Goal: Communication & Community: Answer question/provide support

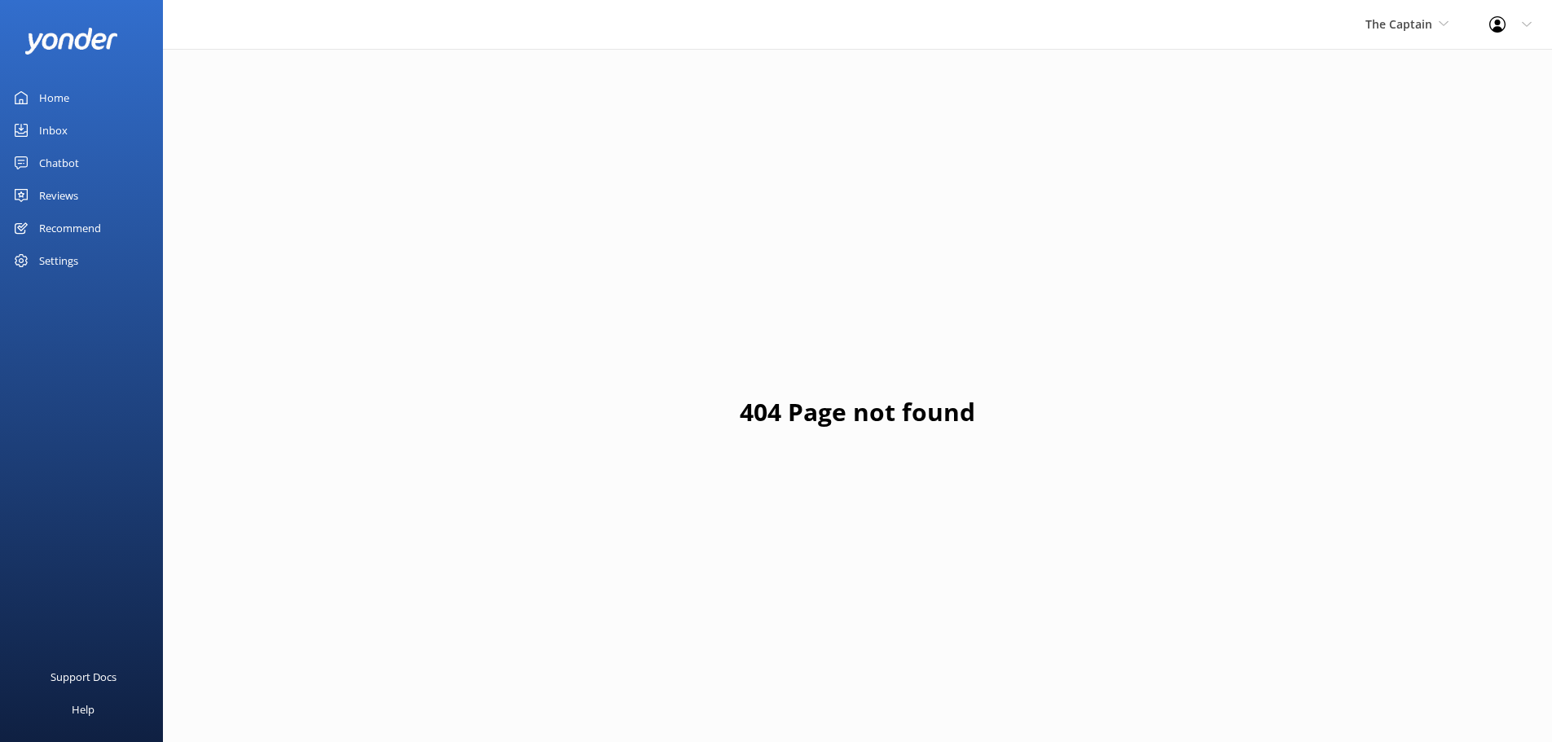
click at [44, 128] on div "Inbox" at bounding box center [53, 130] width 29 height 33
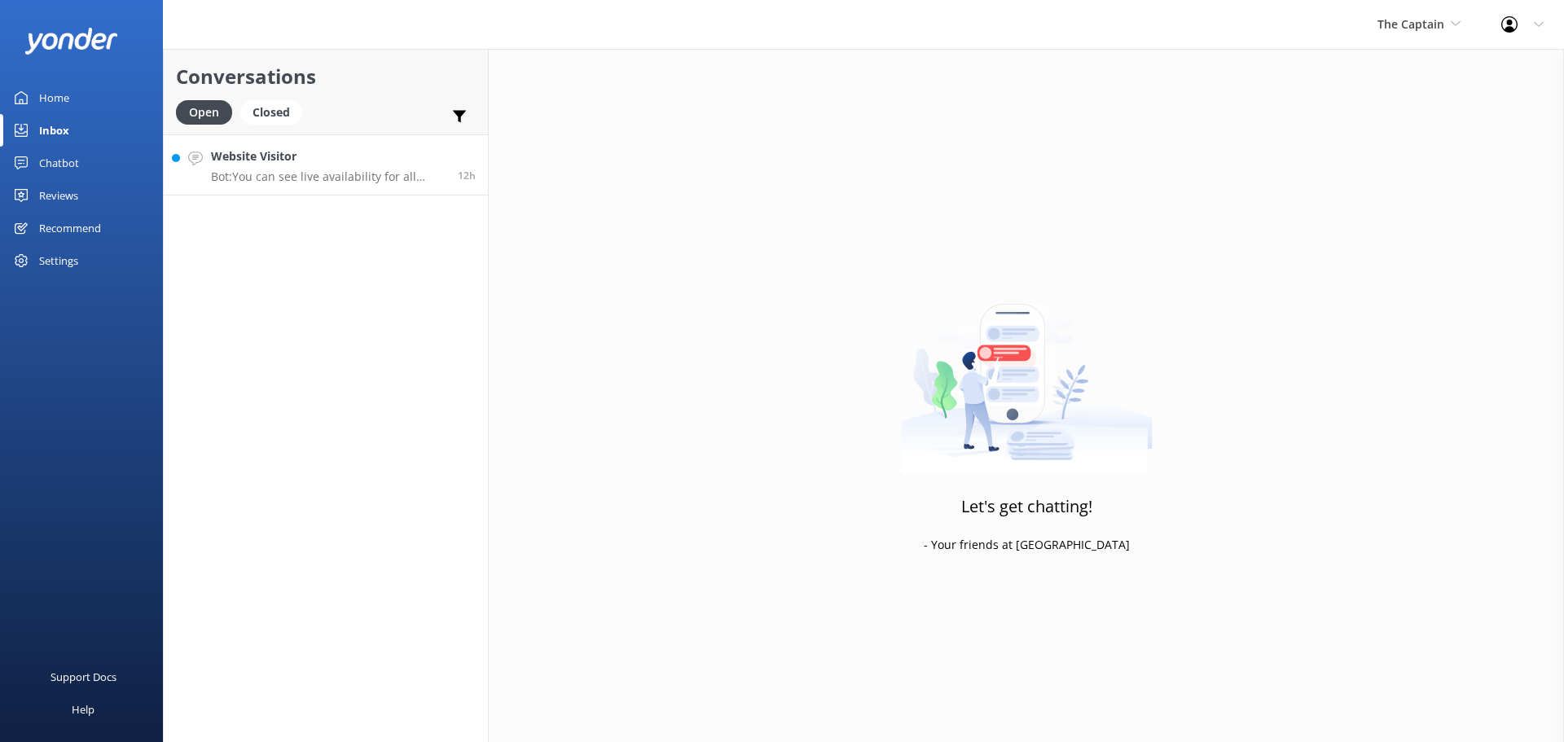
click at [267, 159] on h4 "Website Visitor" at bounding box center [328, 156] width 235 height 18
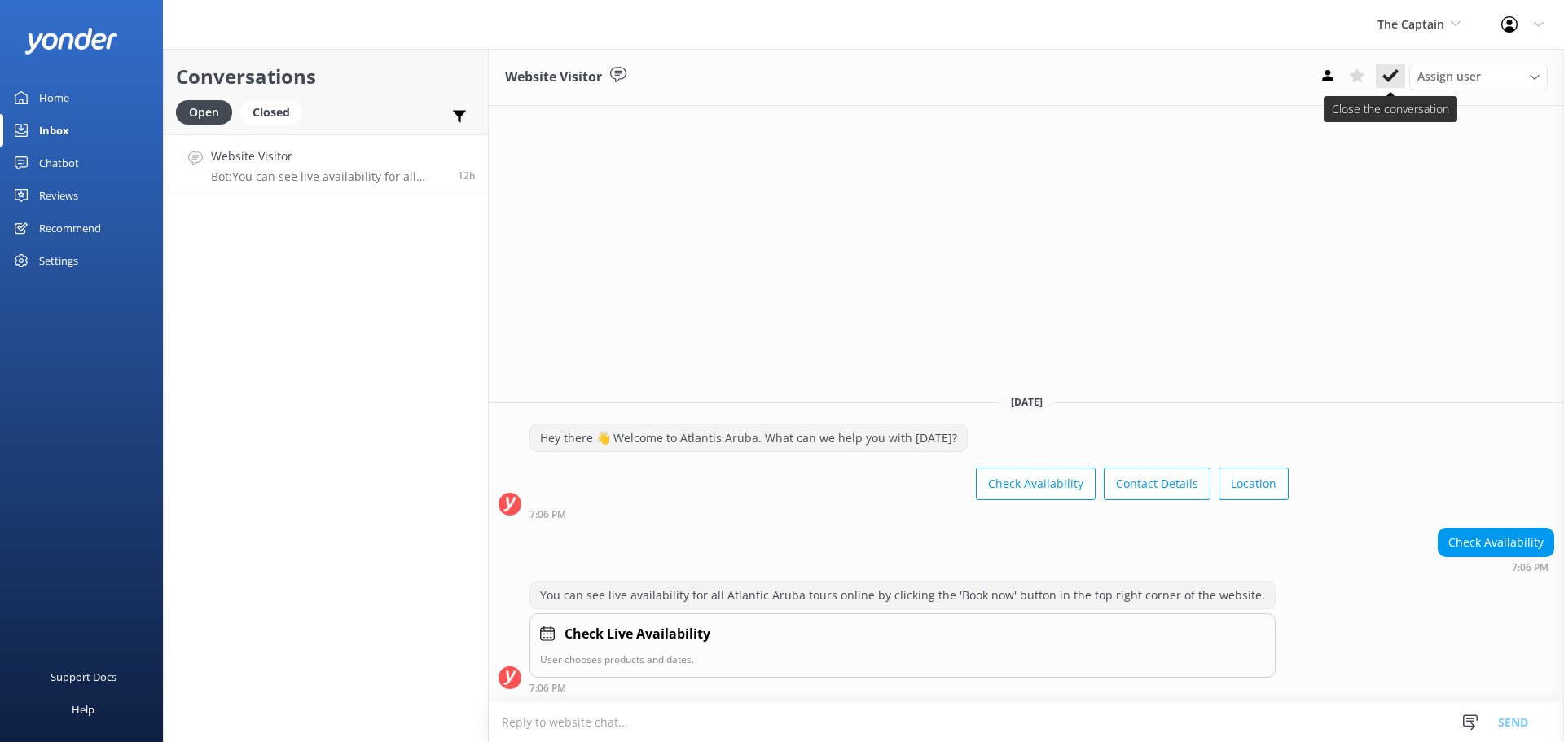
click at [1387, 85] on button at bounding box center [1390, 76] width 29 height 24
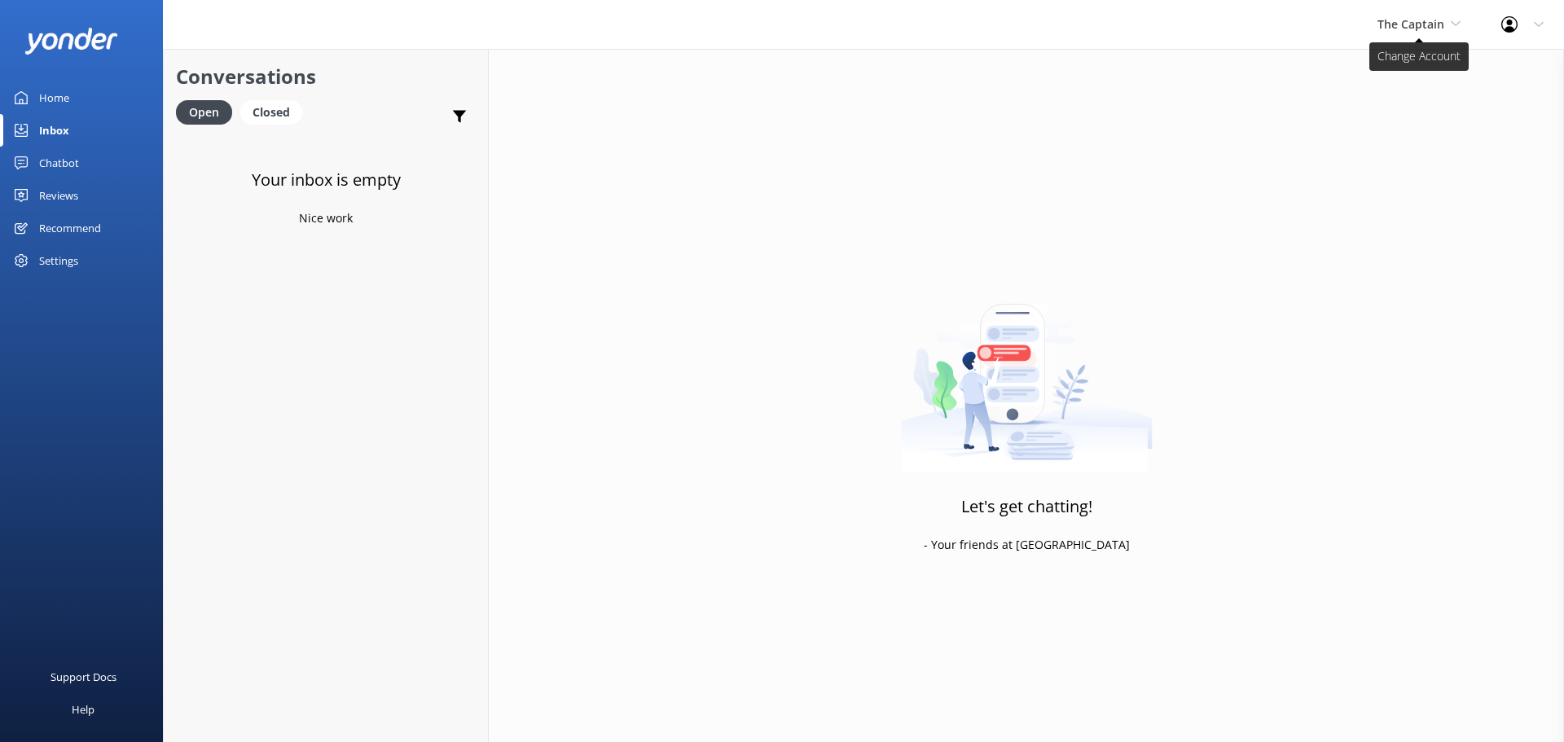
click at [1454, 20] on icon at bounding box center [1456, 24] width 10 height 10
click at [1399, 102] on link "Aruba's Activities Expert" at bounding box center [1438, 107] width 163 height 39
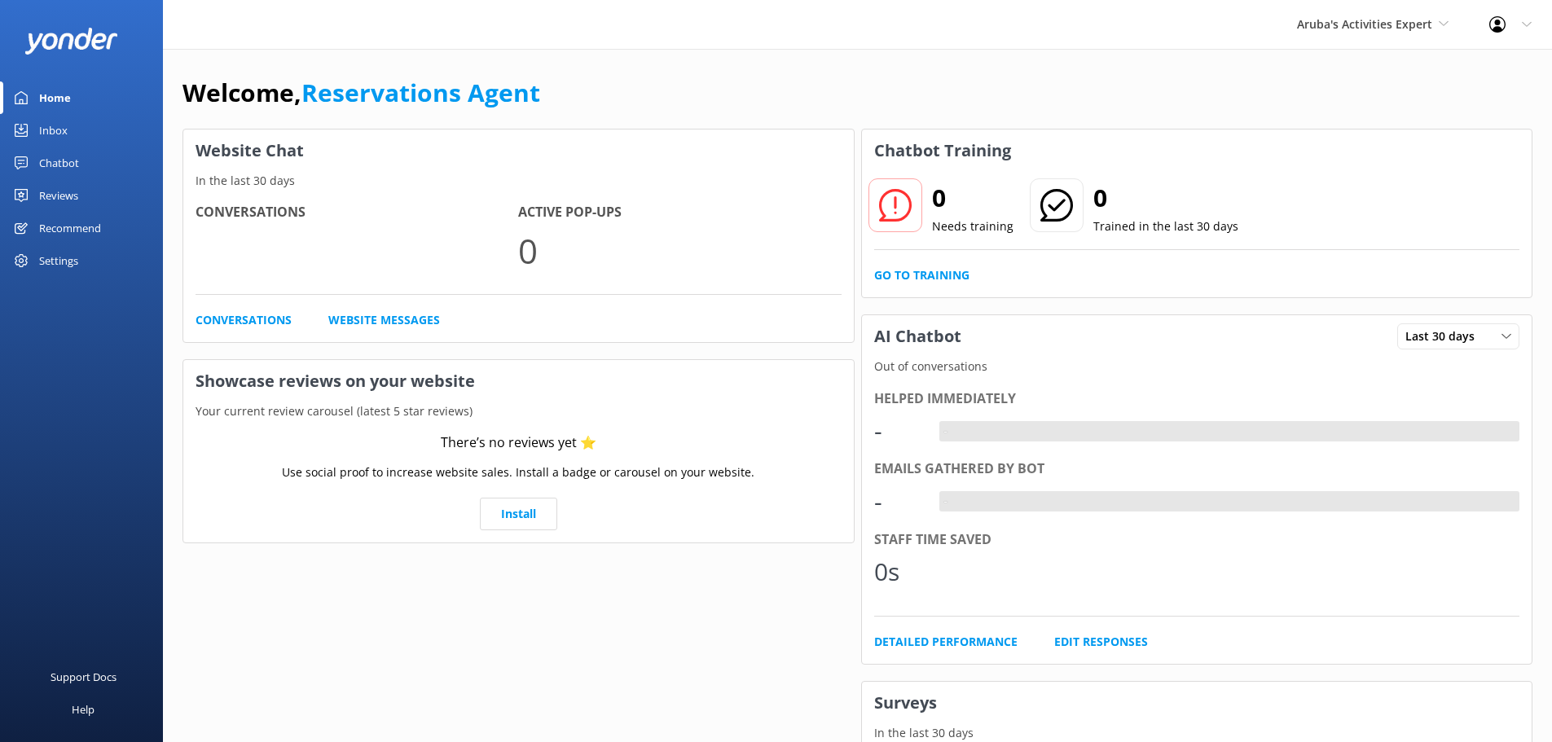
click at [63, 136] on div "Inbox" at bounding box center [53, 130] width 29 height 33
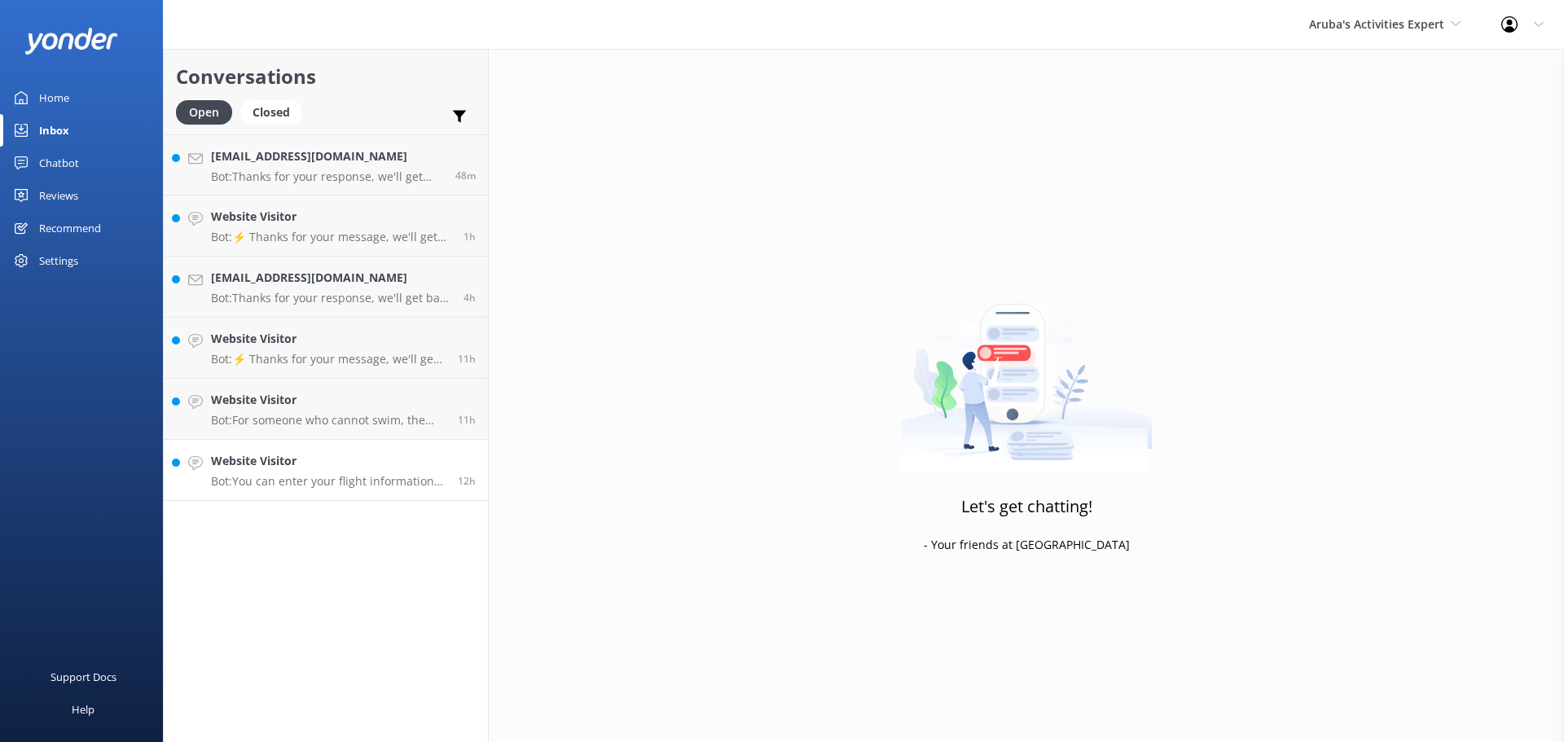
click at [294, 478] on p "Bot: You can enter your flight information during the booking process for your …" at bounding box center [328, 481] width 235 height 15
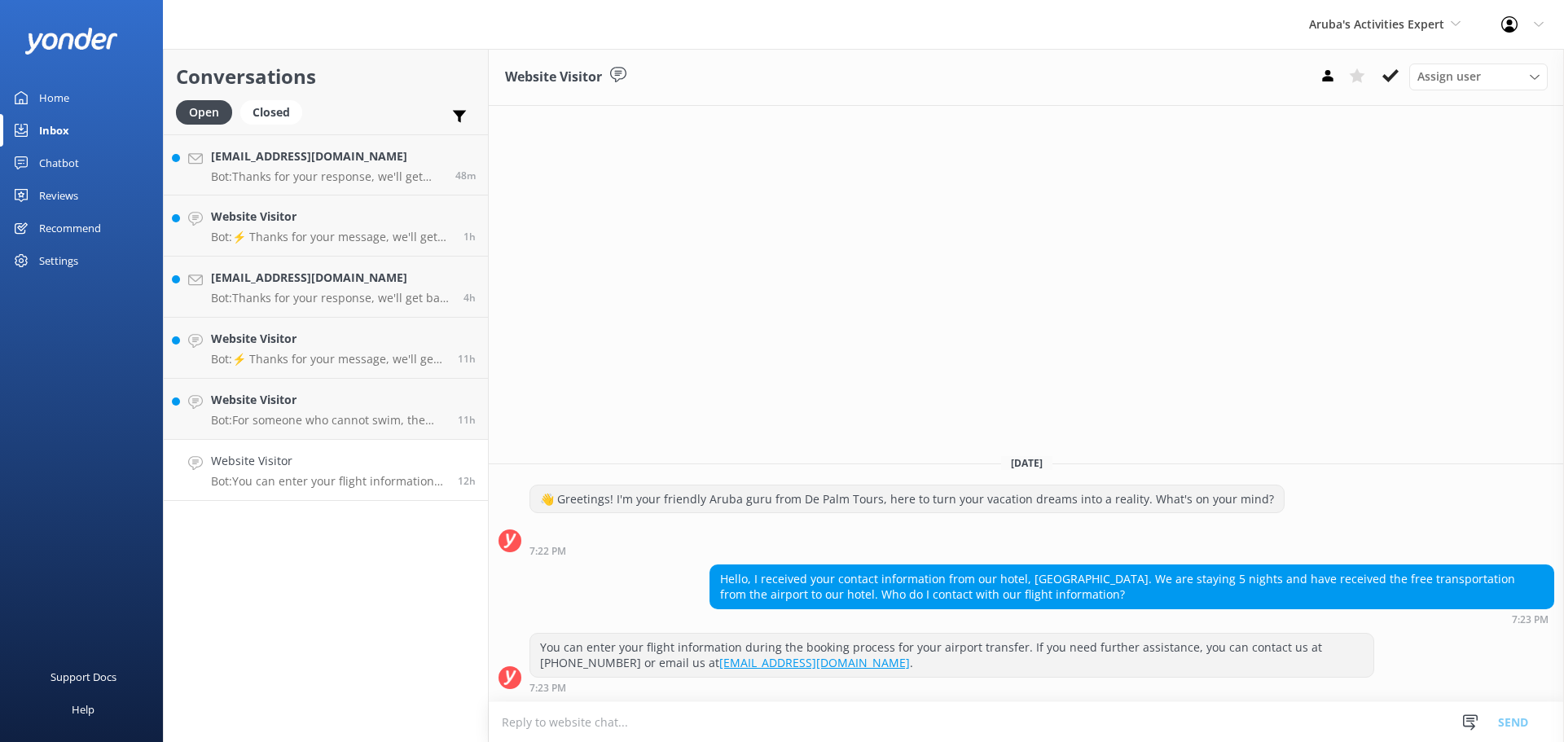
click at [544, 719] on textarea at bounding box center [1027, 722] width 1076 height 40
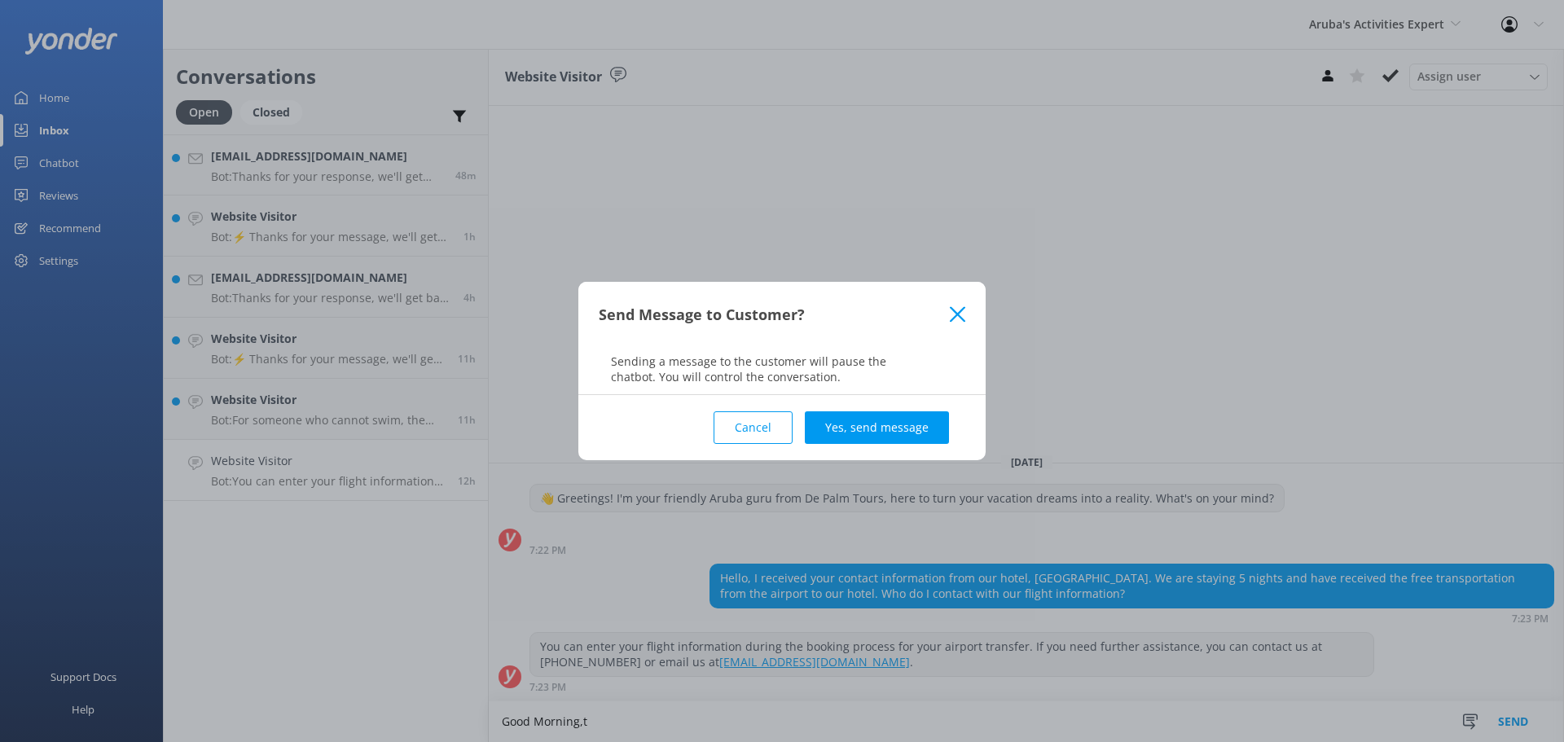
click at [961, 317] on use at bounding box center [957, 313] width 15 height 15
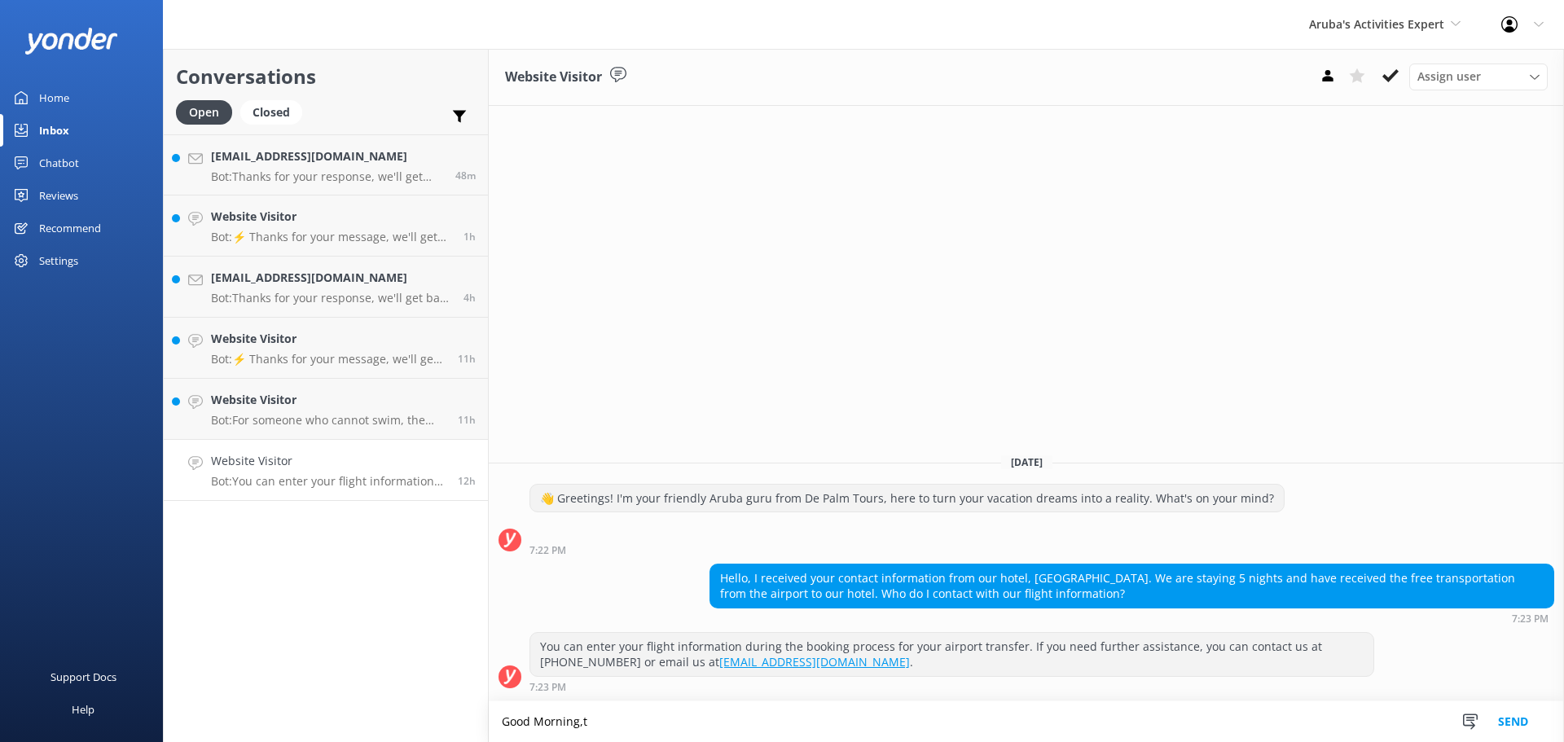
drag, startPoint x: 579, startPoint y: 724, endPoint x: 603, endPoint y: 716, distance: 24.7
click at [603, 716] on textarea "Good Morning,t" at bounding box center [1027, 722] width 1076 height 41
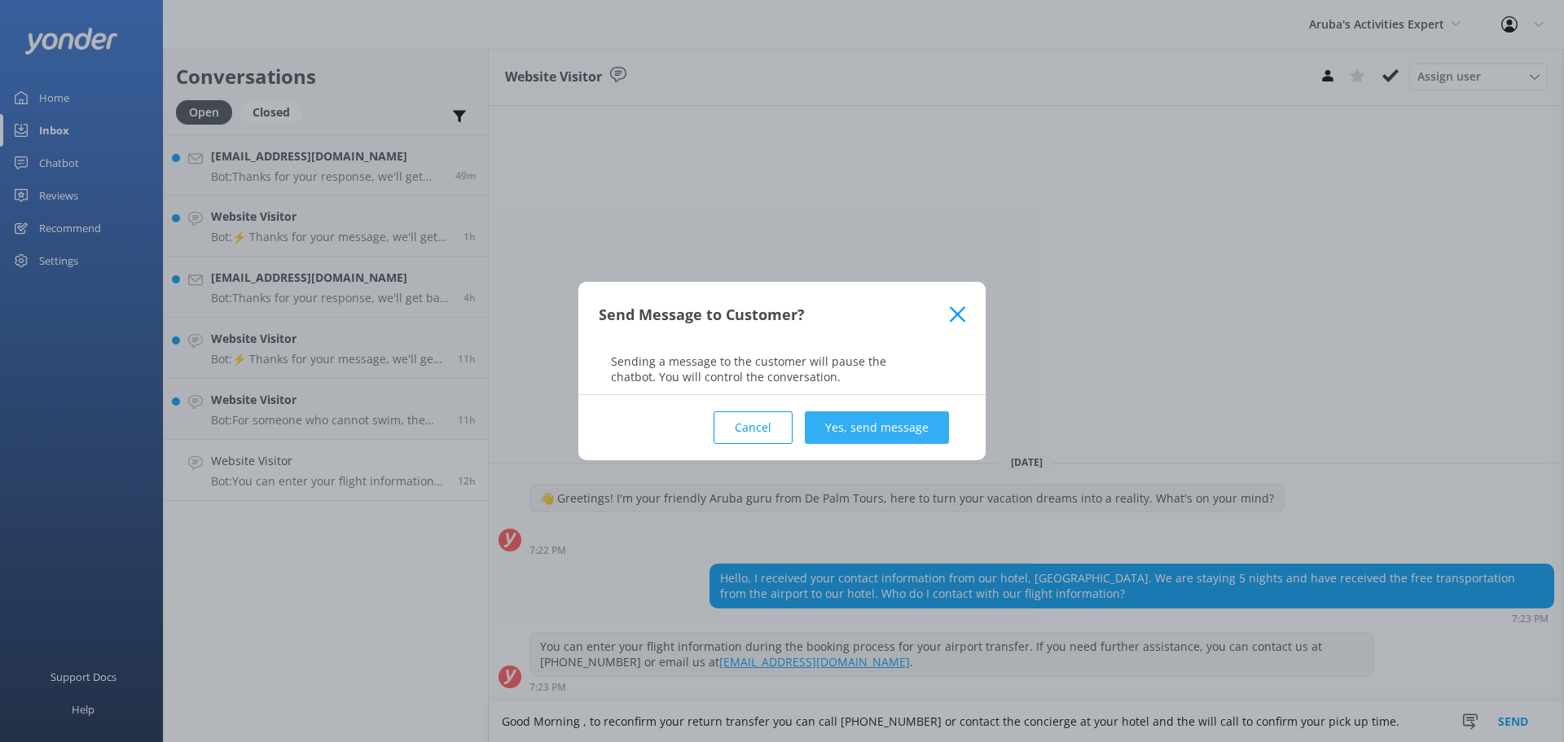
type textarea "Good Morning , to reconfirm your return transfer you can call 5824400 or contac…"
click at [864, 426] on button "Yes, send message" at bounding box center [877, 427] width 144 height 33
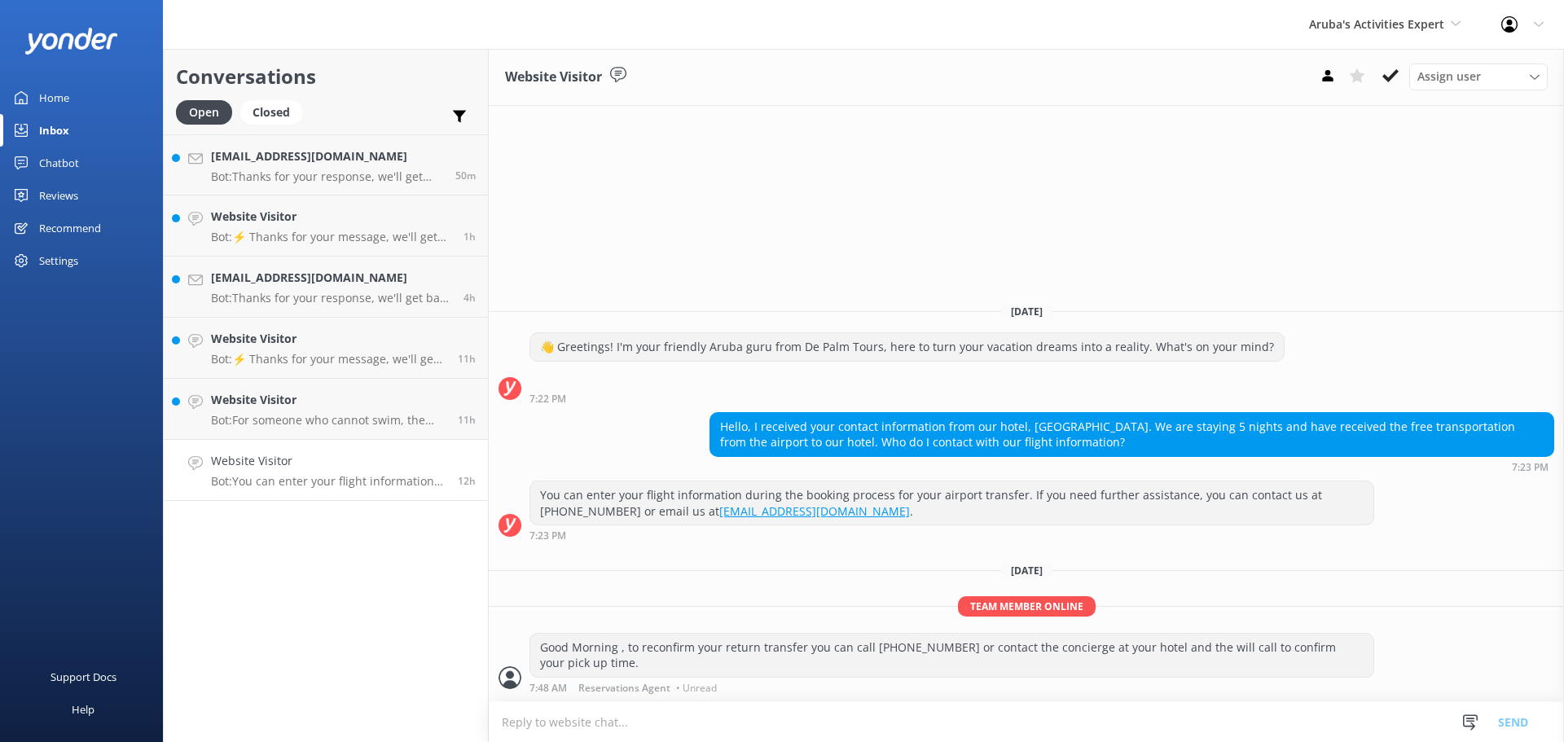
click at [416, 466] on h4 "Website Visitor" at bounding box center [328, 461] width 235 height 18
click at [1385, 81] on icon at bounding box center [1391, 76] width 16 height 16
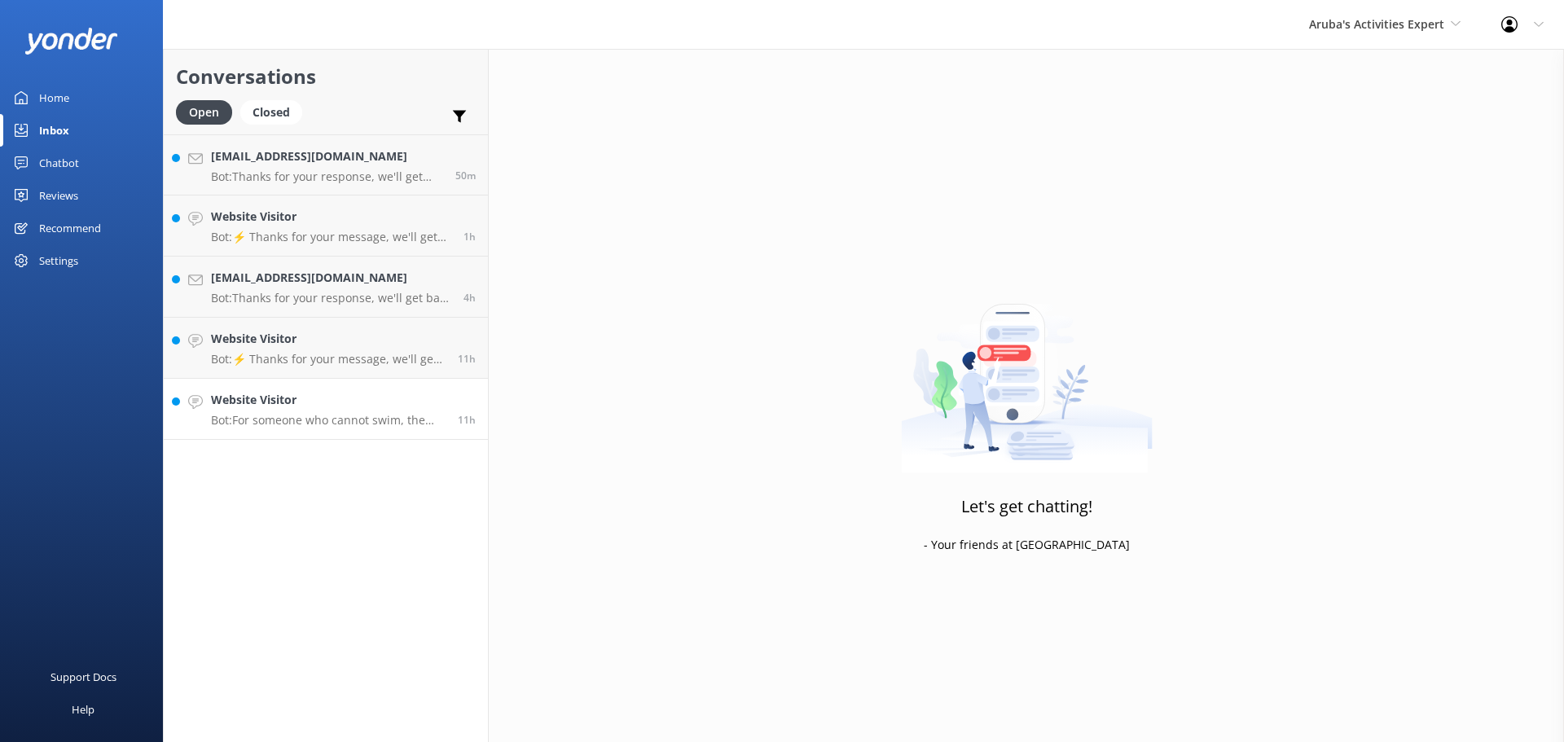
click at [293, 406] on h4 "Website Visitor" at bounding box center [328, 400] width 235 height 18
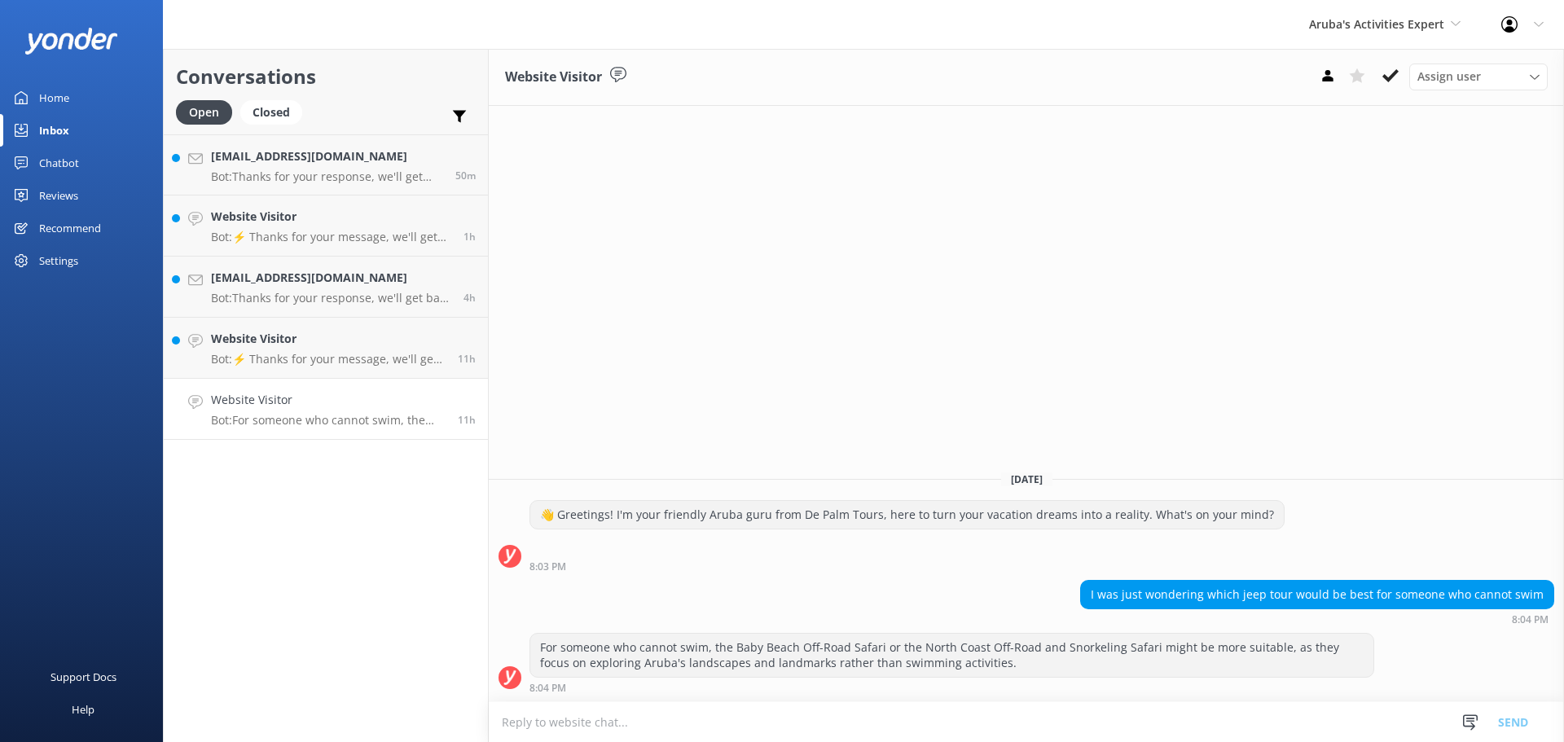
click at [538, 727] on textarea at bounding box center [1027, 722] width 1076 height 40
click at [1388, 81] on icon at bounding box center [1391, 76] width 16 height 16
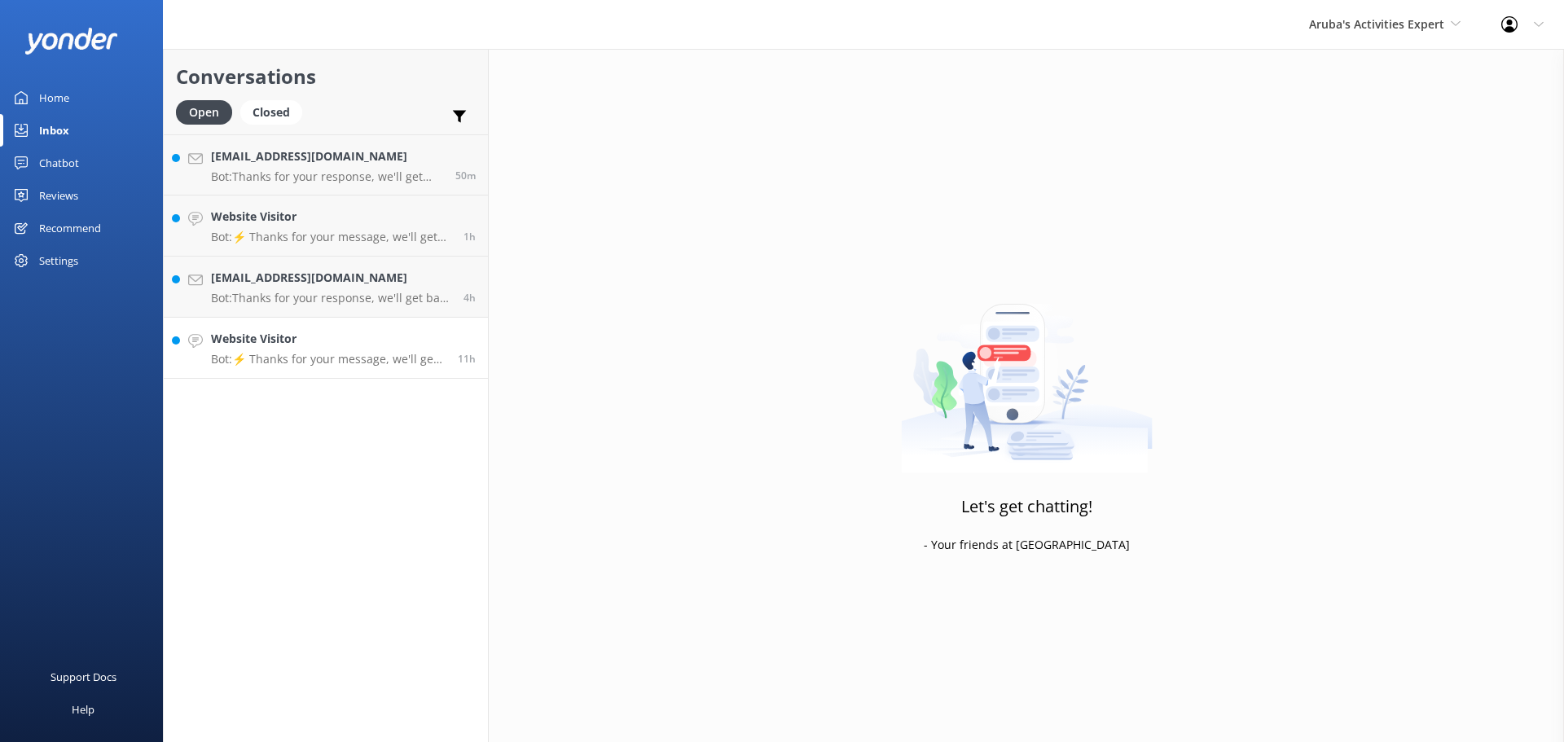
click at [281, 350] on div "Website Visitor Bot: ⚡ Thanks for your message, we'll get back to you as soon a…" at bounding box center [328, 348] width 235 height 36
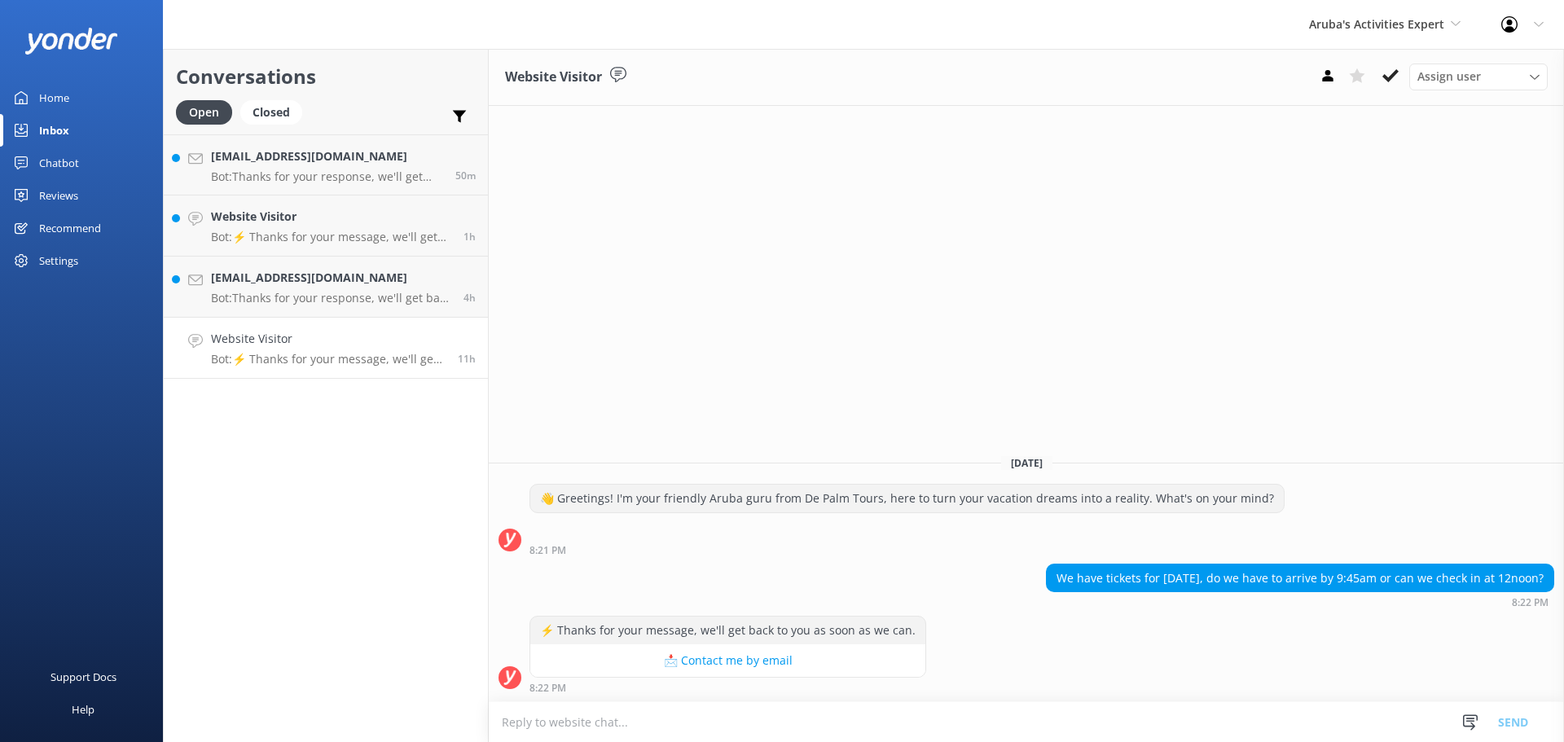
click at [527, 720] on textarea at bounding box center [1027, 722] width 1076 height 40
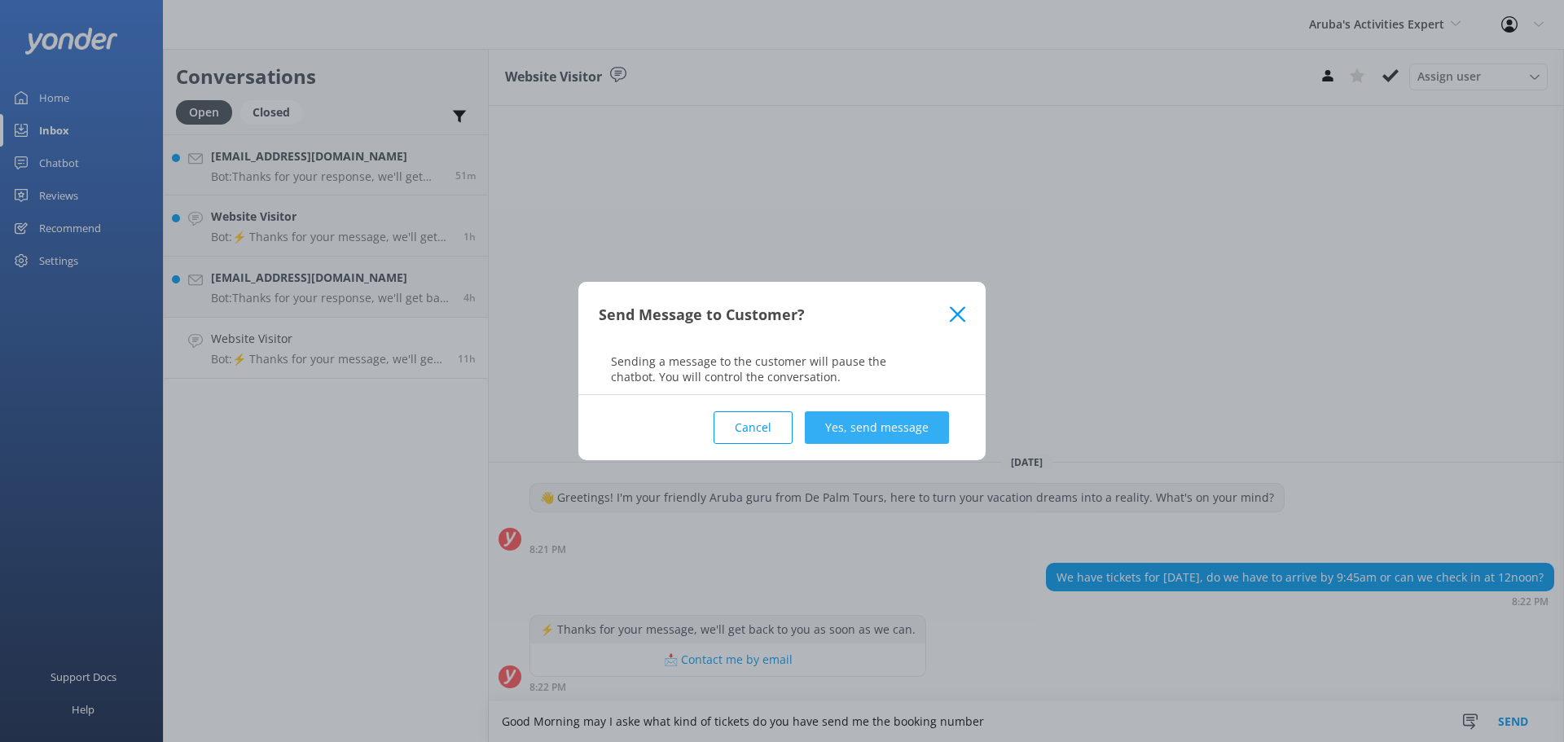
type textarea "Good Morning may I aske what kind of tickets do you have send me the booking nu…"
click at [895, 433] on button "Yes, send message" at bounding box center [877, 427] width 144 height 33
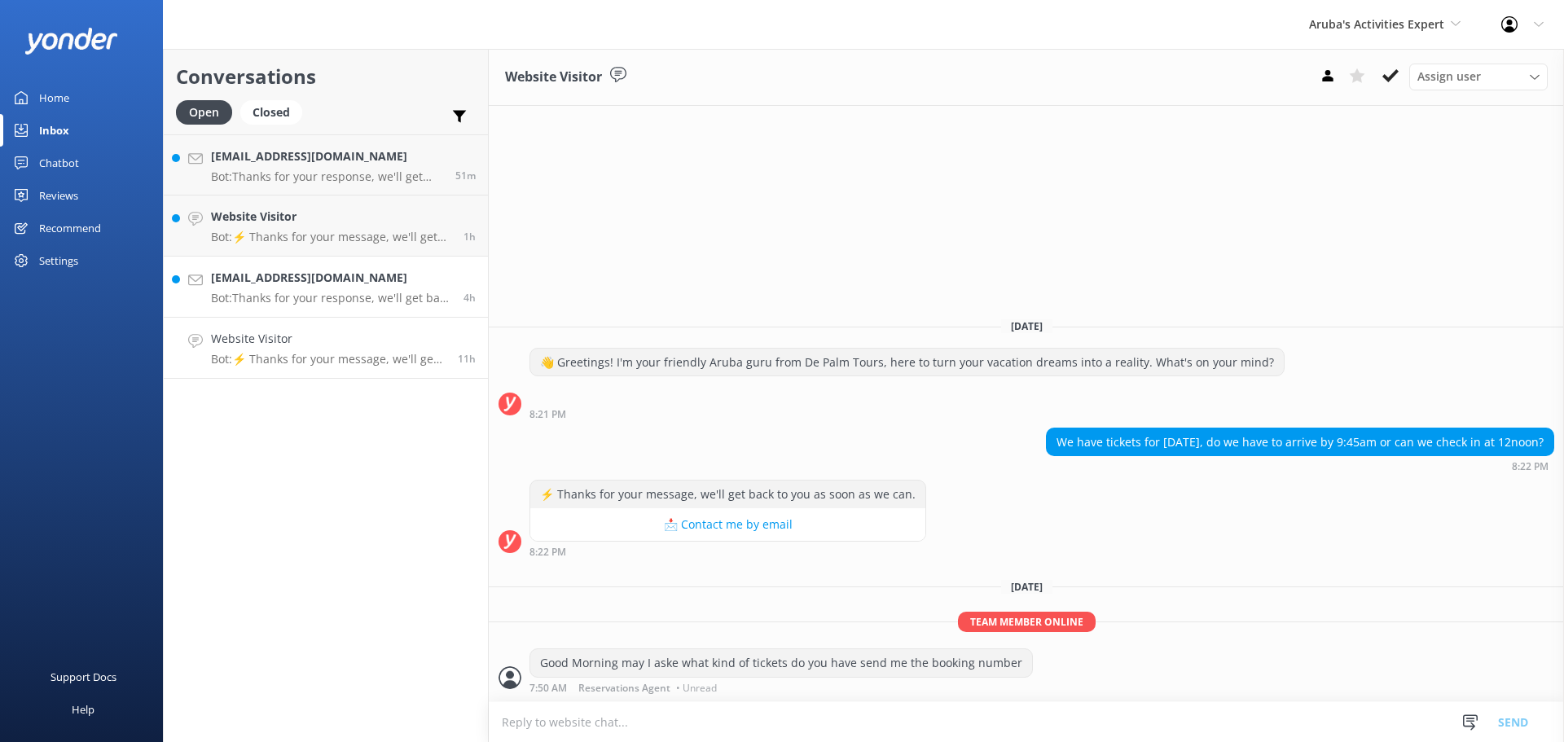
click at [339, 288] on div "ksteffen17@yahoo.com Bot: Thanks for your response, we'll get back to you as so…" at bounding box center [331, 287] width 240 height 36
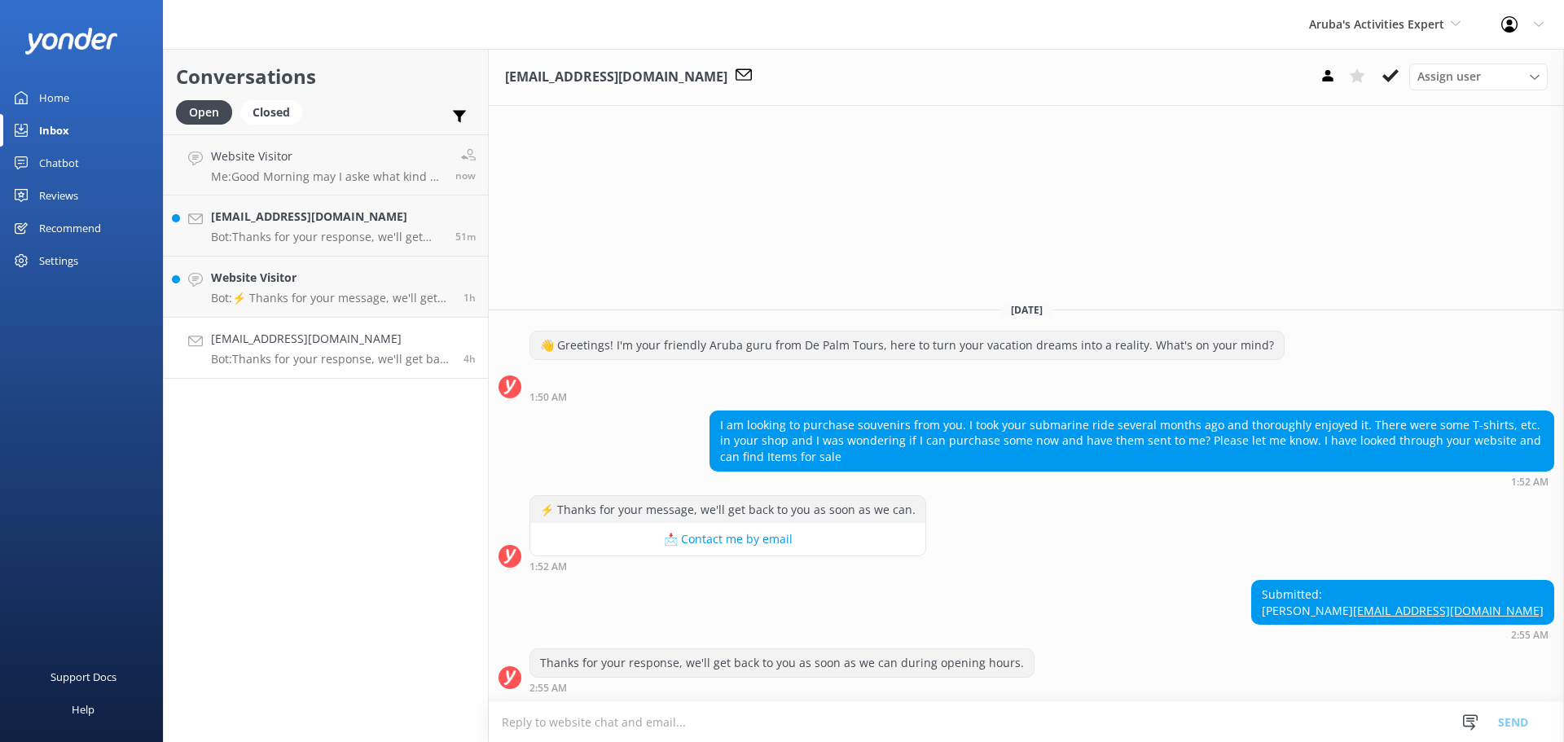
click at [526, 725] on textarea at bounding box center [1027, 722] width 1076 height 40
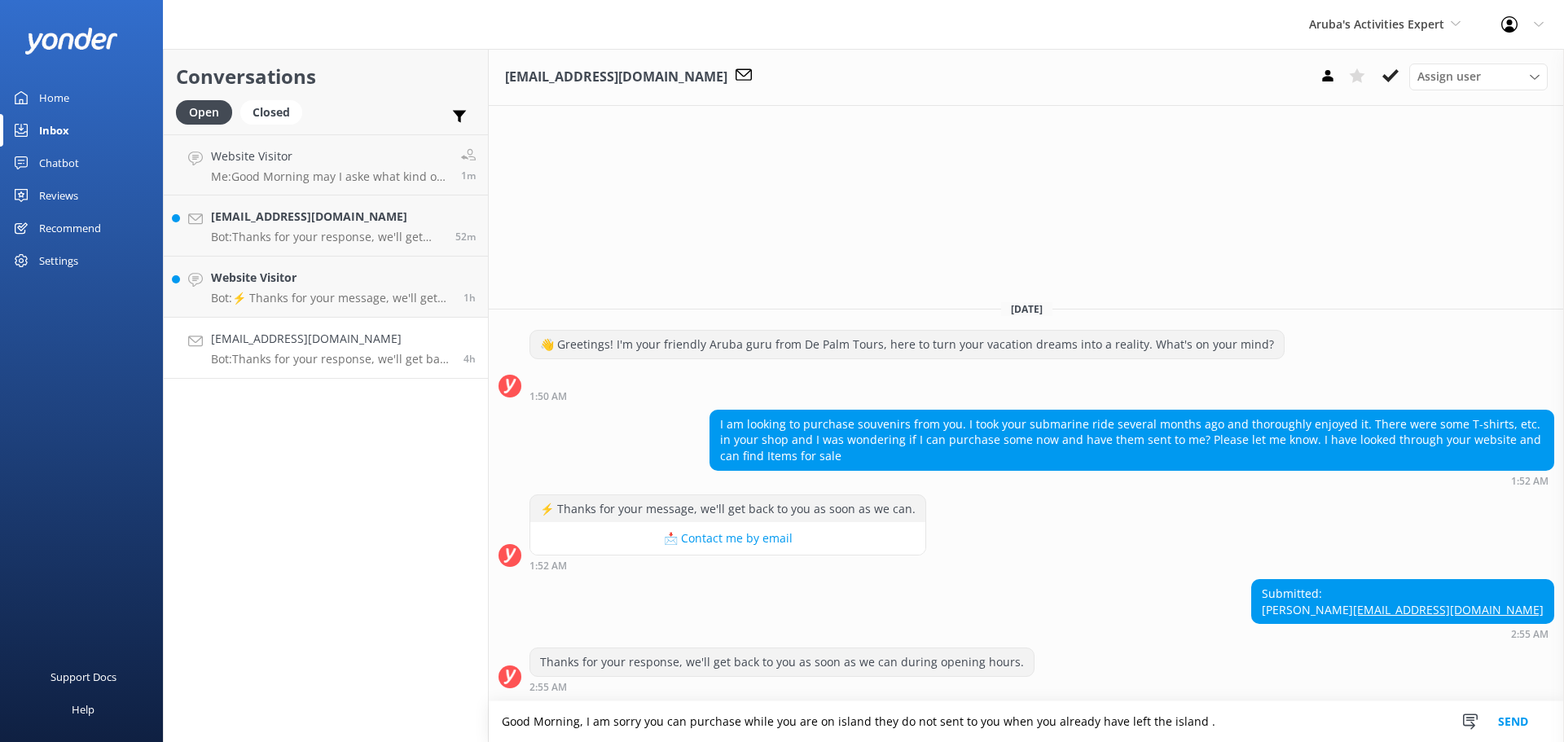
type textarea "Good Morning, I am sorry you can purchase while you are on island they do not s…"
click at [1508, 715] on button "Send" at bounding box center [1513, 722] width 61 height 41
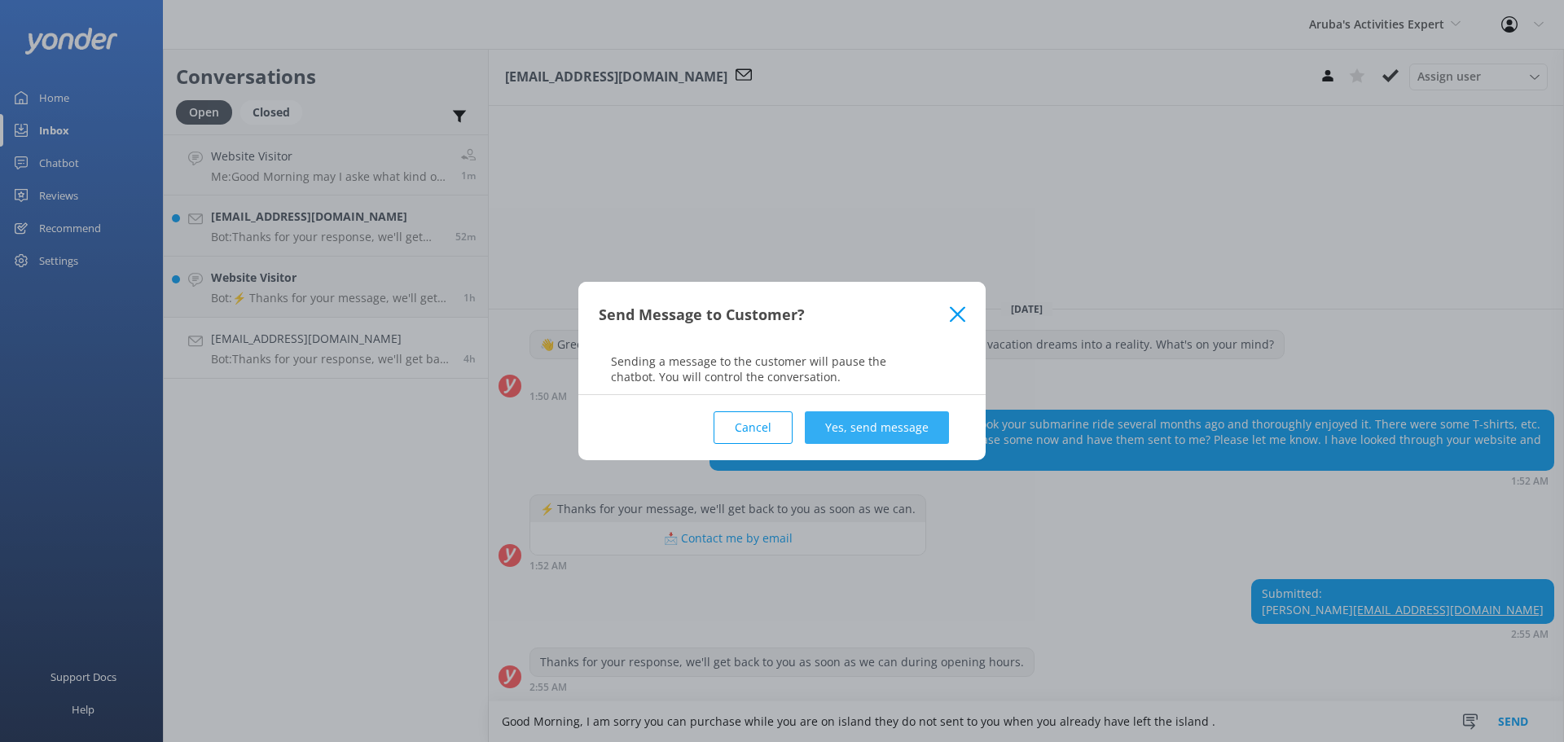
click at [868, 429] on button "Yes, send message" at bounding box center [877, 427] width 144 height 33
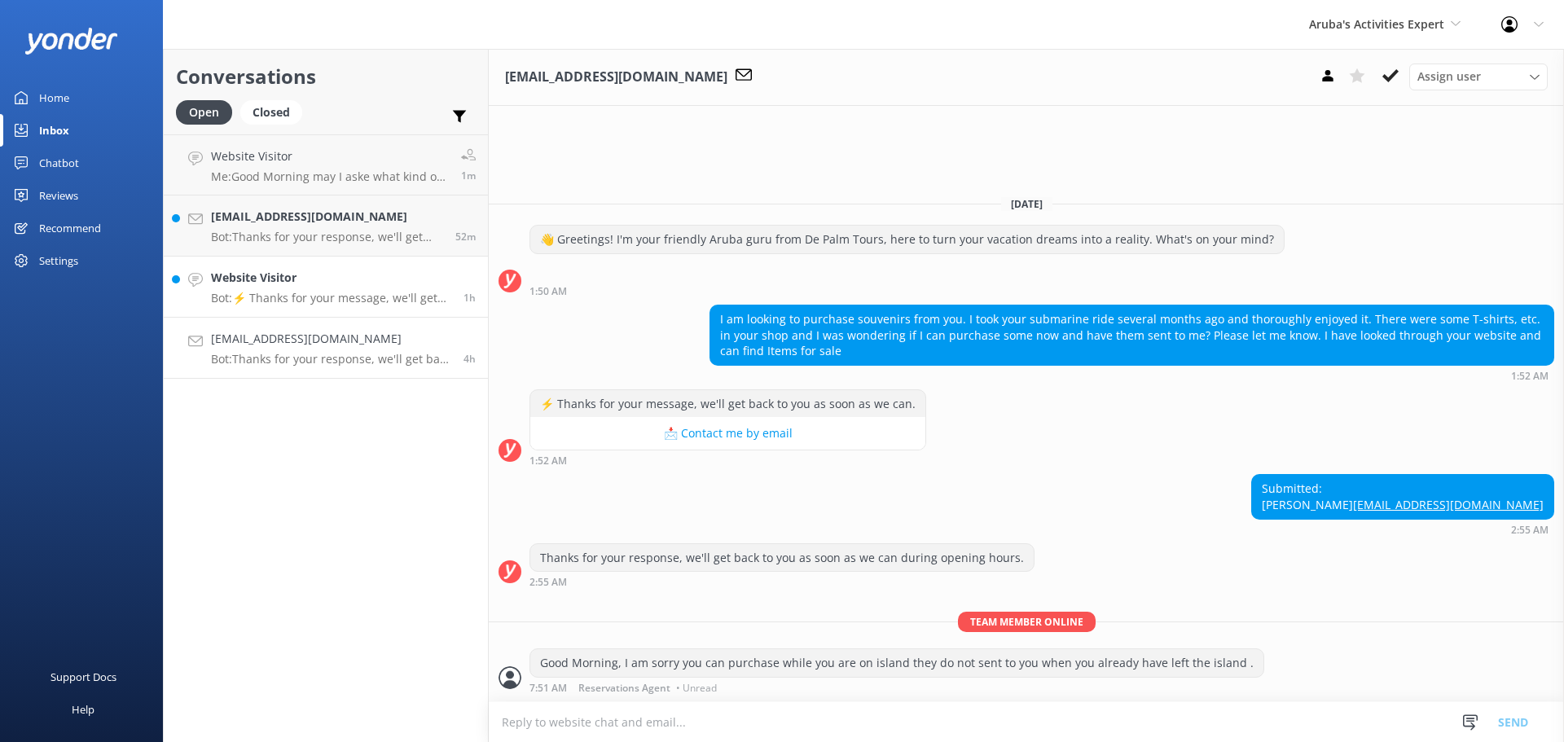
click at [265, 279] on h4 "Website Visitor" at bounding box center [331, 278] width 240 height 18
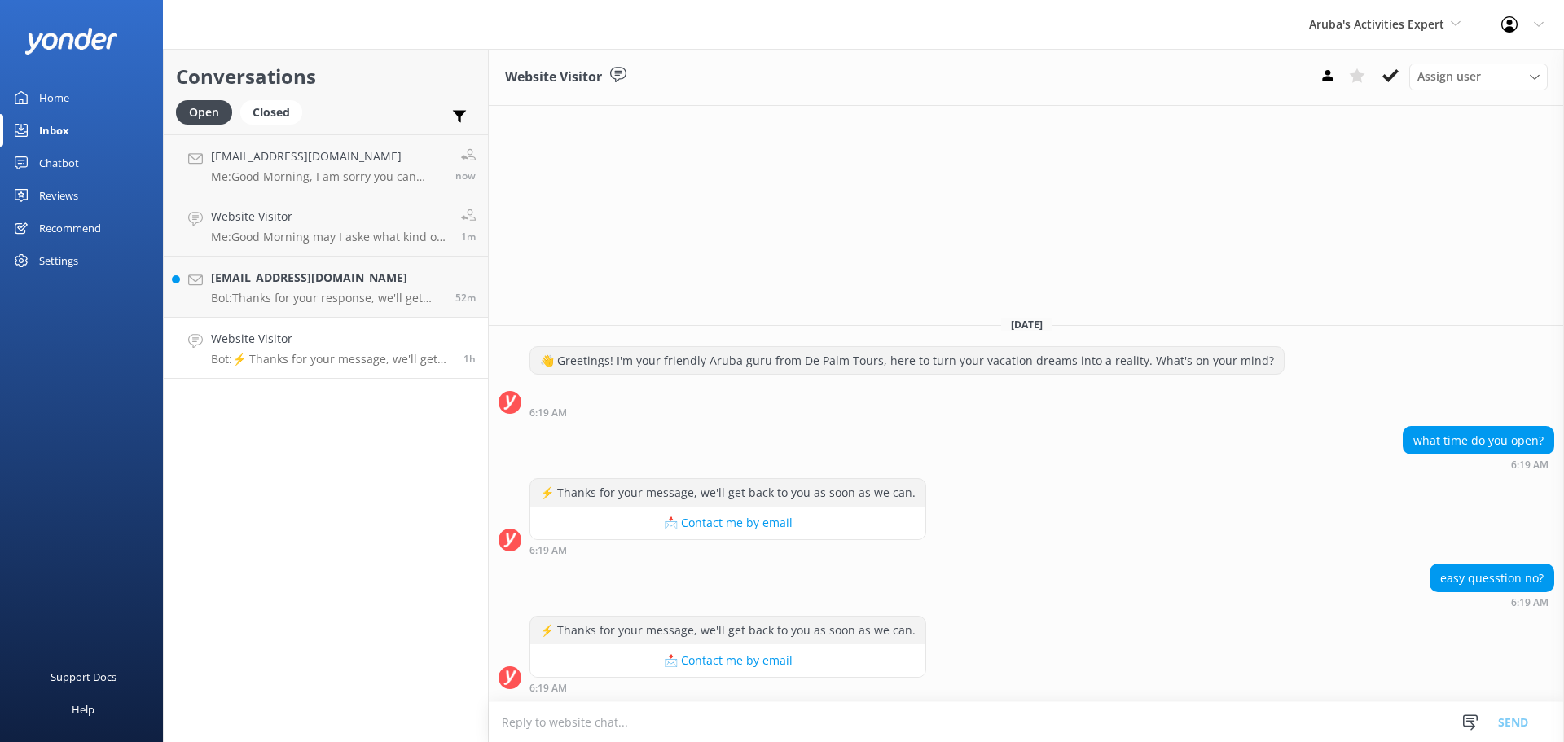
click at [516, 724] on textarea at bounding box center [1027, 722] width 1076 height 40
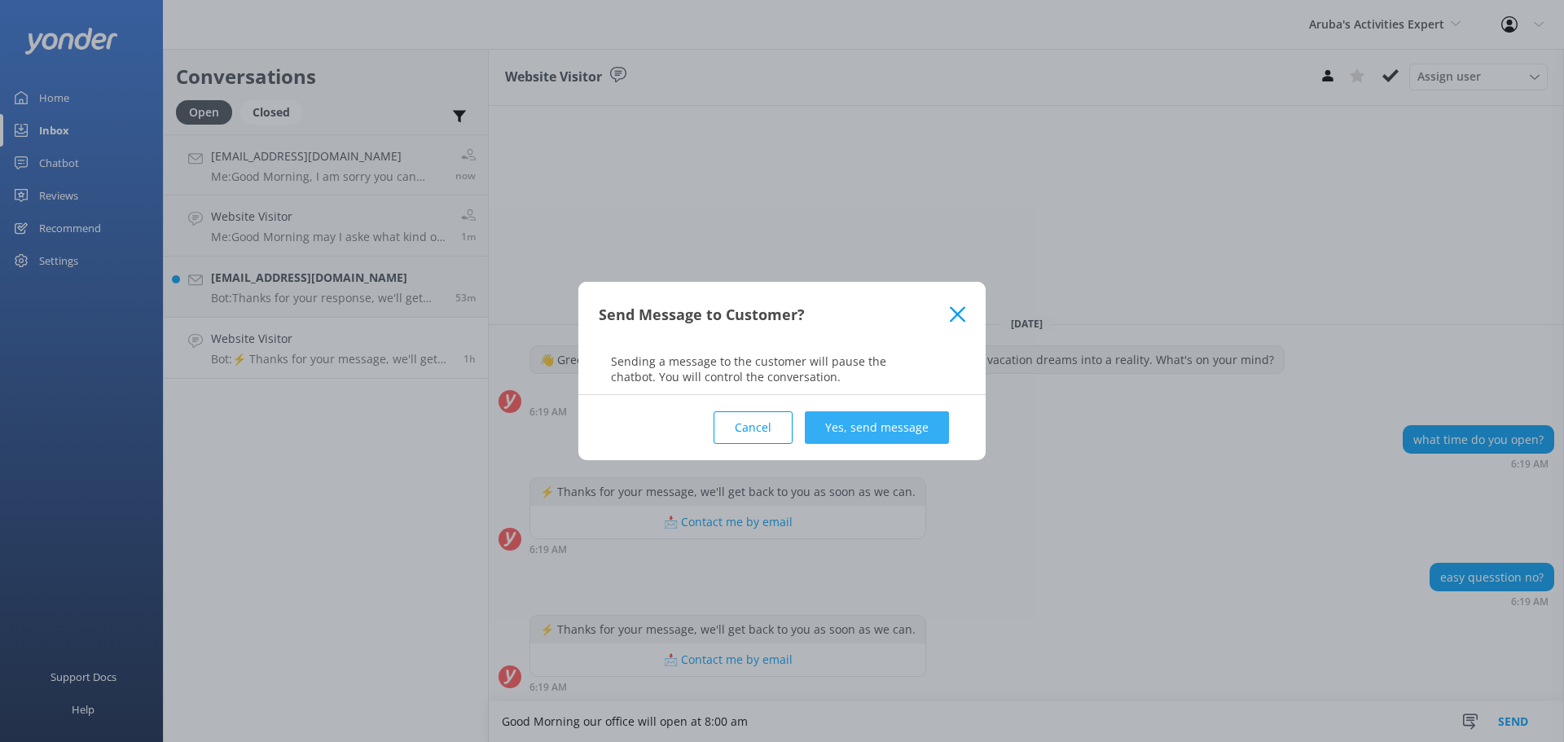
type textarea "Good Morning our office will open at 8:00 am"
click at [847, 423] on button "Yes, send message" at bounding box center [877, 427] width 144 height 33
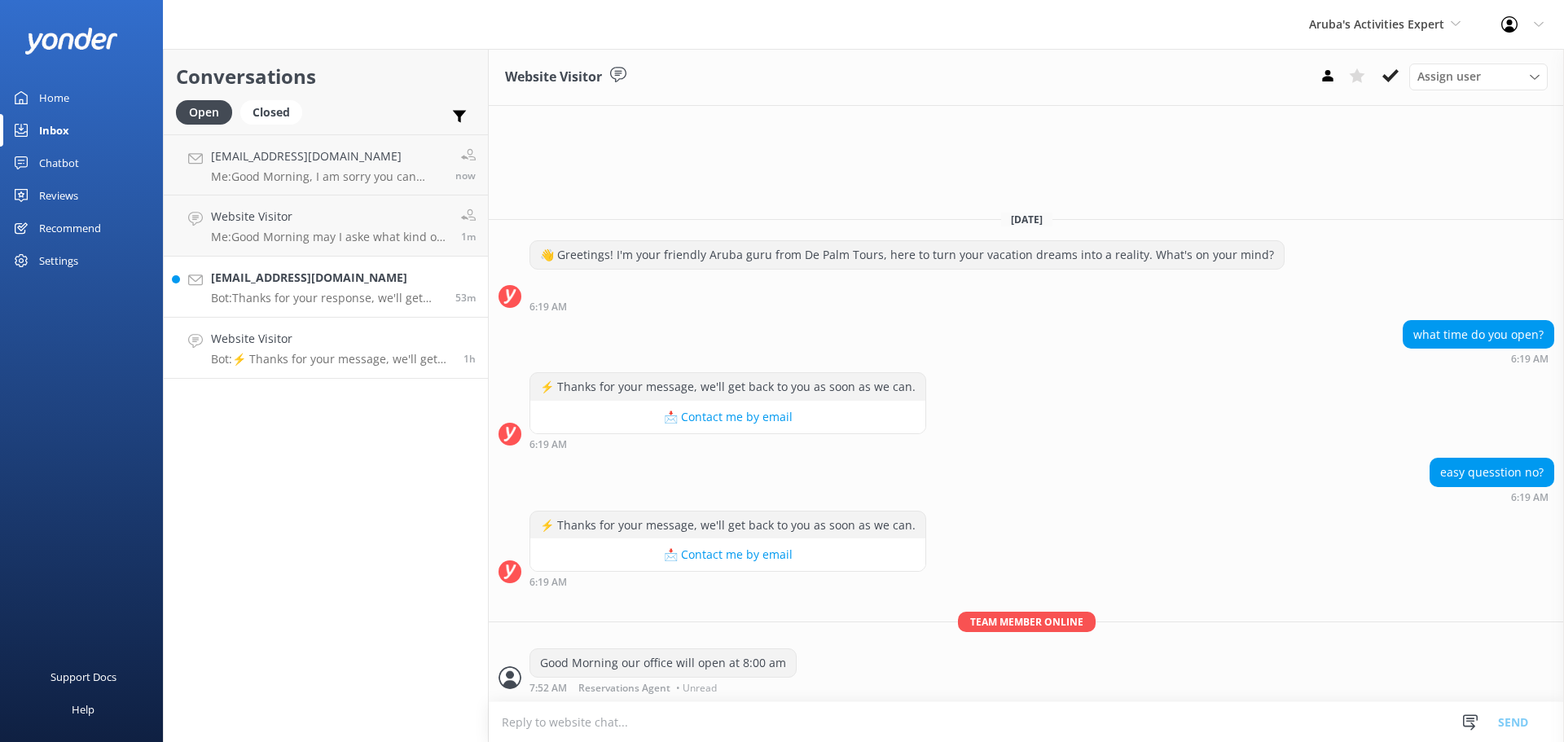
click at [303, 284] on h4 "mariapereyra0258@gmail.com" at bounding box center [327, 278] width 232 height 18
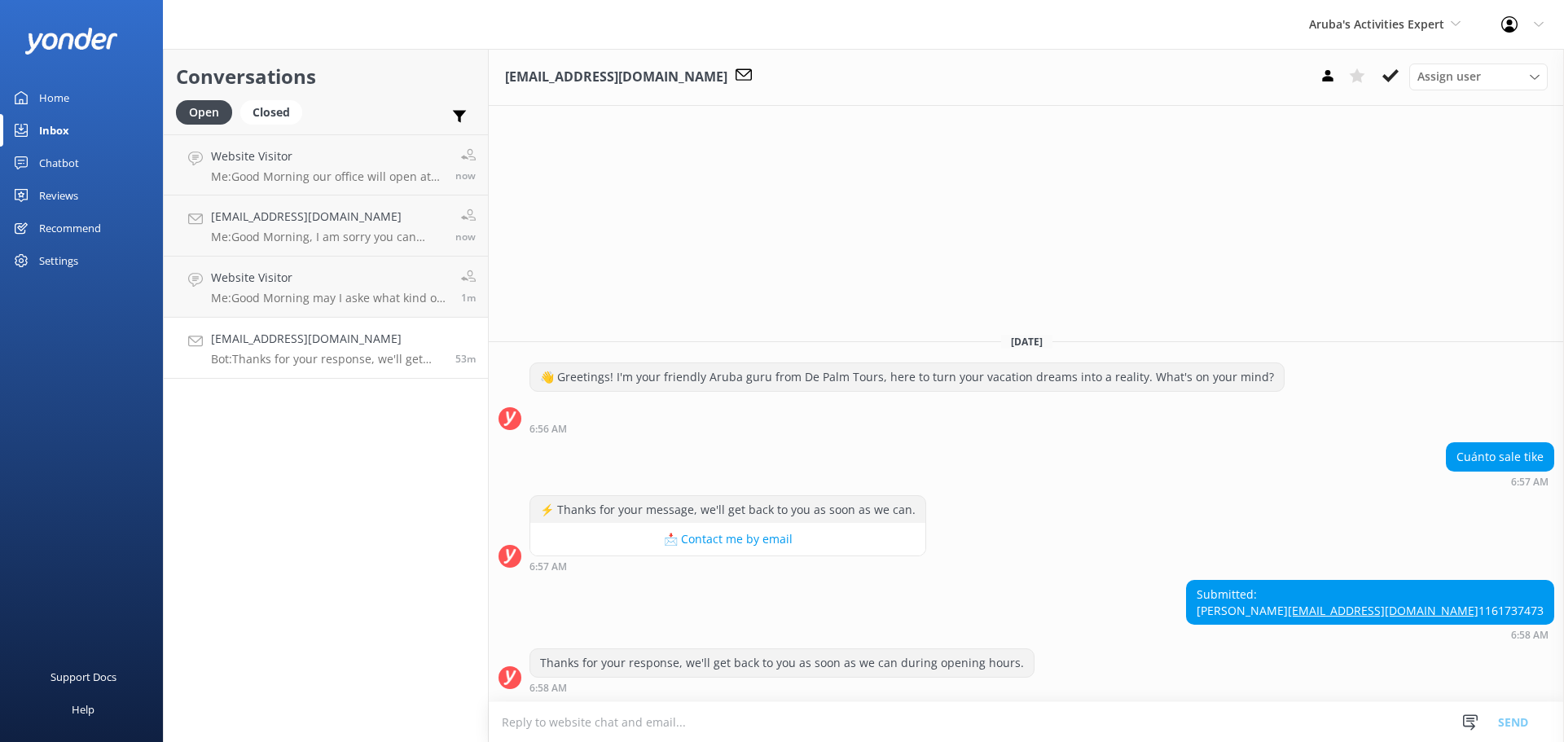
scroll to position [1, 0]
click at [510, 730] on textarea at bounding box center [1027, 722] width 1076 height 40
drag, startPoint x: 683, startPoint y: 724, endPoint x: 706, endPoint y: 723, distance: 22.8
click at [706, 723] on textarea "Buenos Dias qual actividad desea para el precio ?" at bounding box center [1027, 722] width 1076 height 41
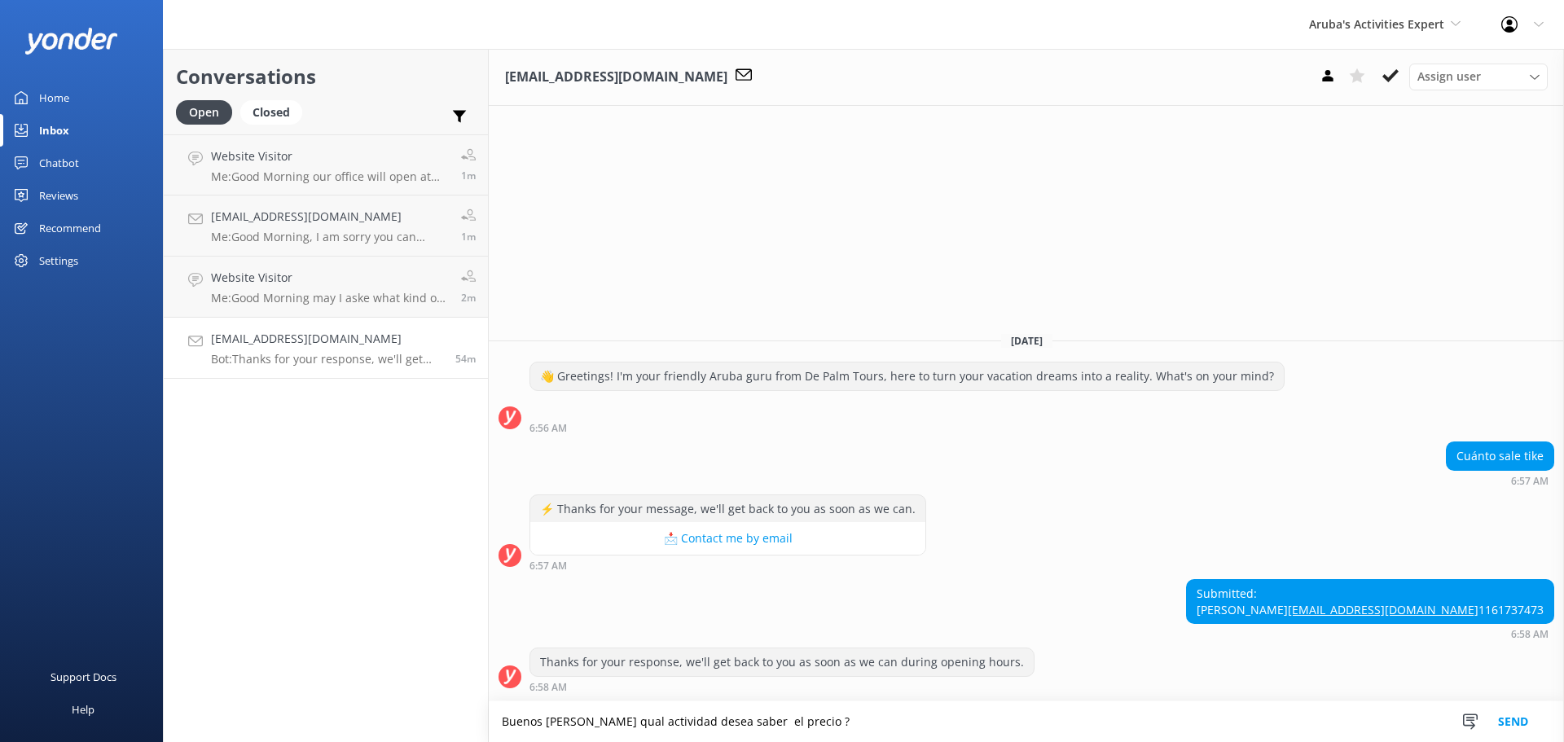
type textarea "Buenos Dias qual actividad desea saber el precio ?"
click at [1501, 725] on button "Send" at bounding box center [1513, 722] width 61 height 41
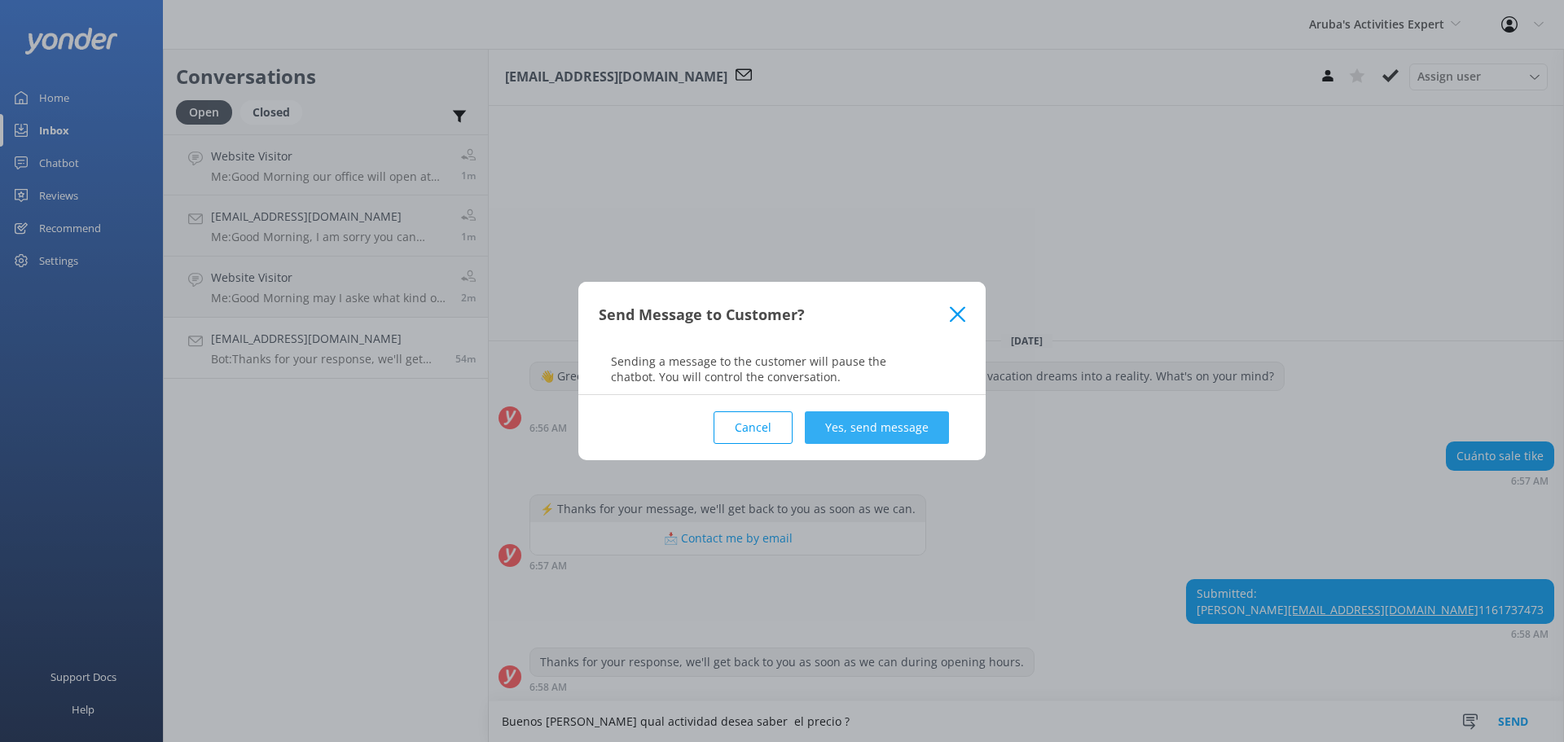
click at [836, 429] on button "Yes, send message" at bounding box center [877, 427] width 144 height 33
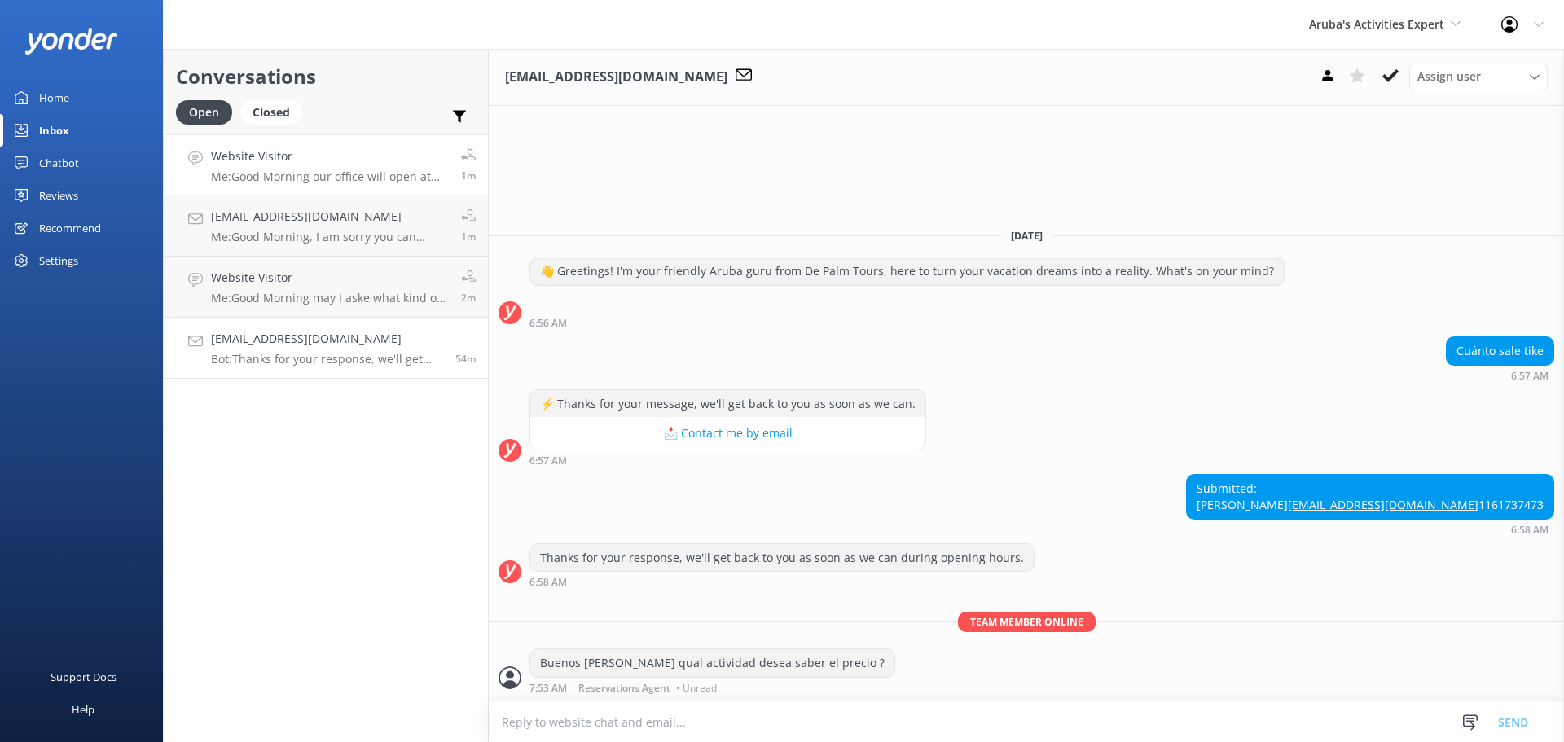
click at [341, 175] on p "Me: Good Morning our office will open at 8:00 am" at bounding box center [330, 176] width 238 height 15
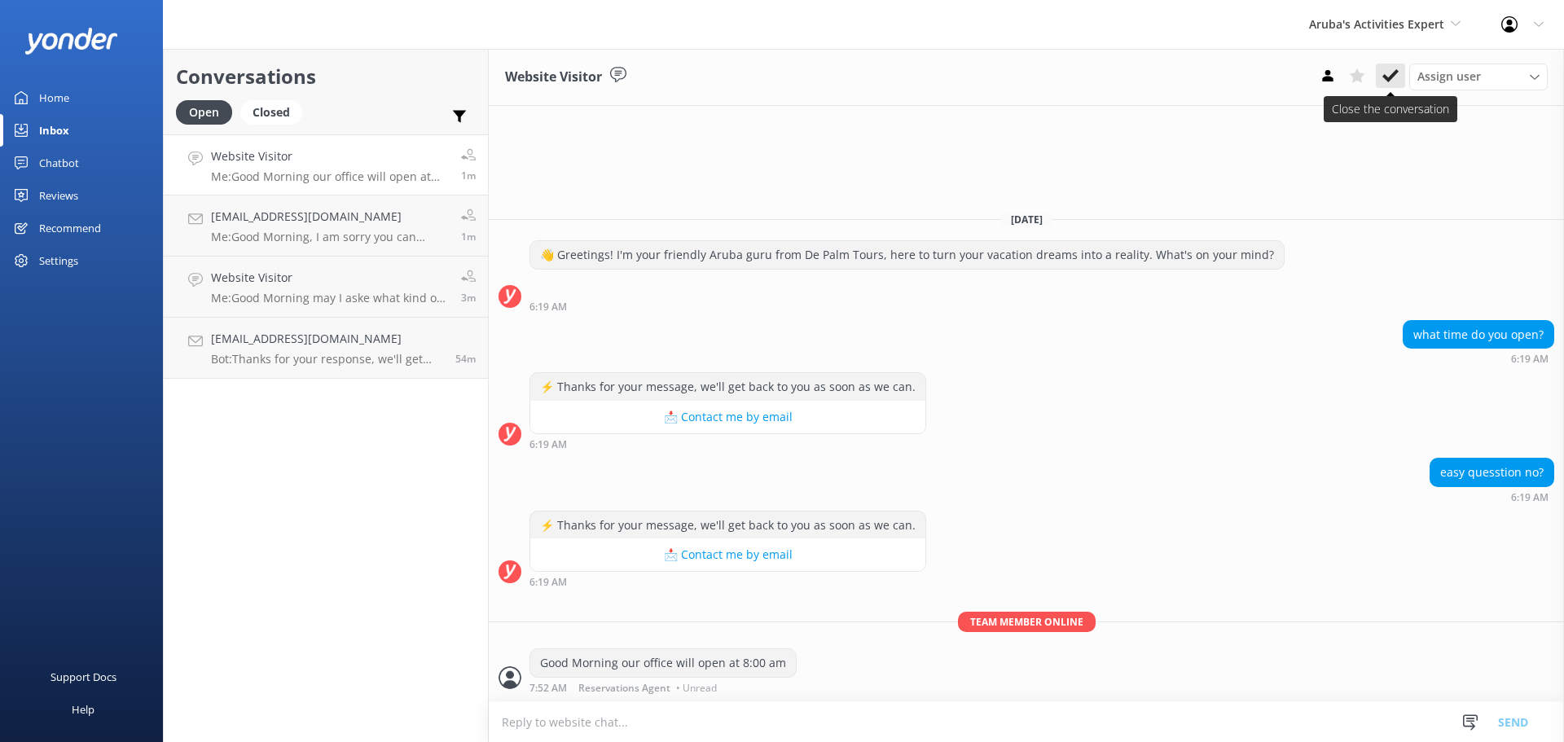
click at [1392, 80] on icon at bounding box center [1391, 76] width 16 height 16
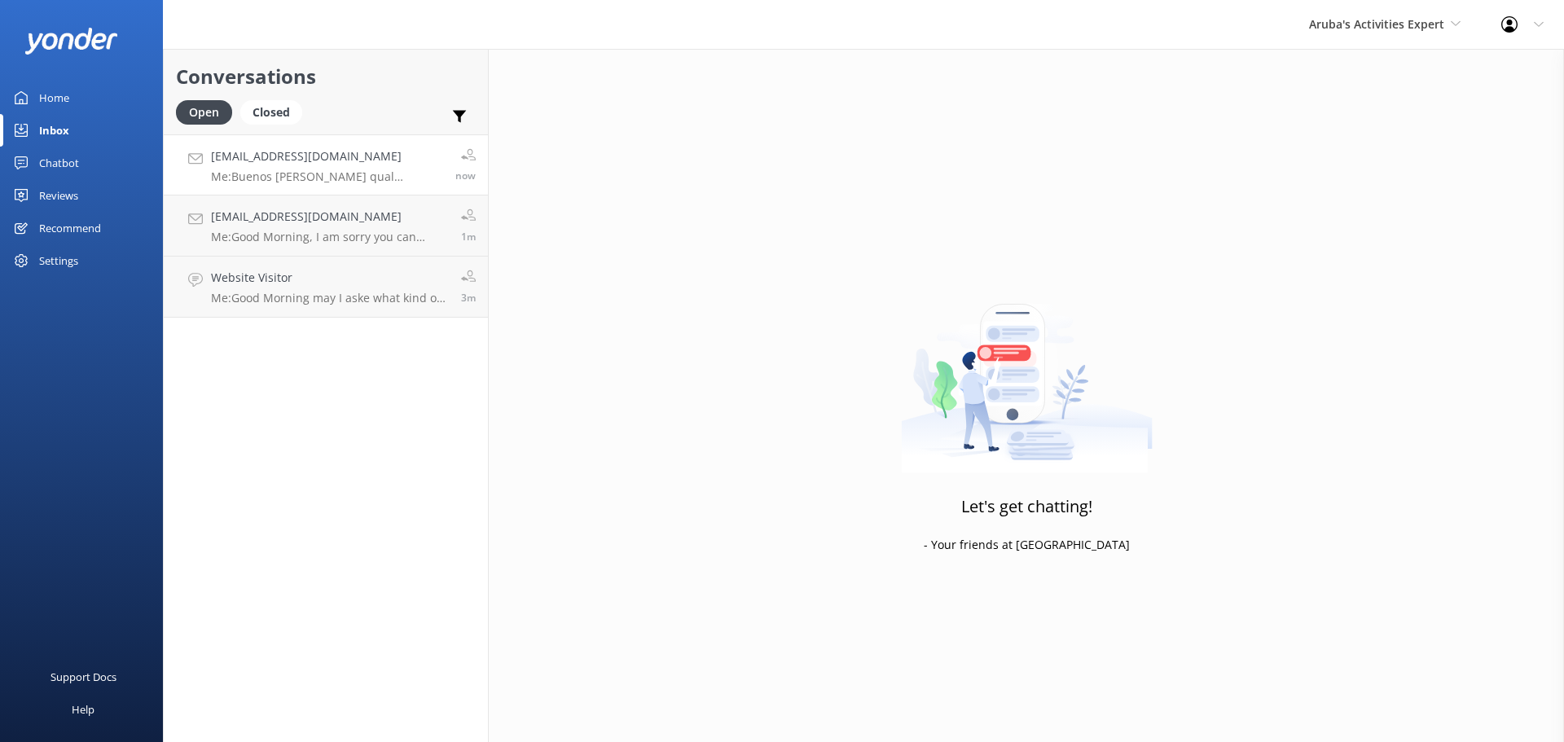
click at [333, 180] on p "Me: Buenos Dias qual actividad desea saber el precio ?" at bounding box center [327, 176] width 232 height 15
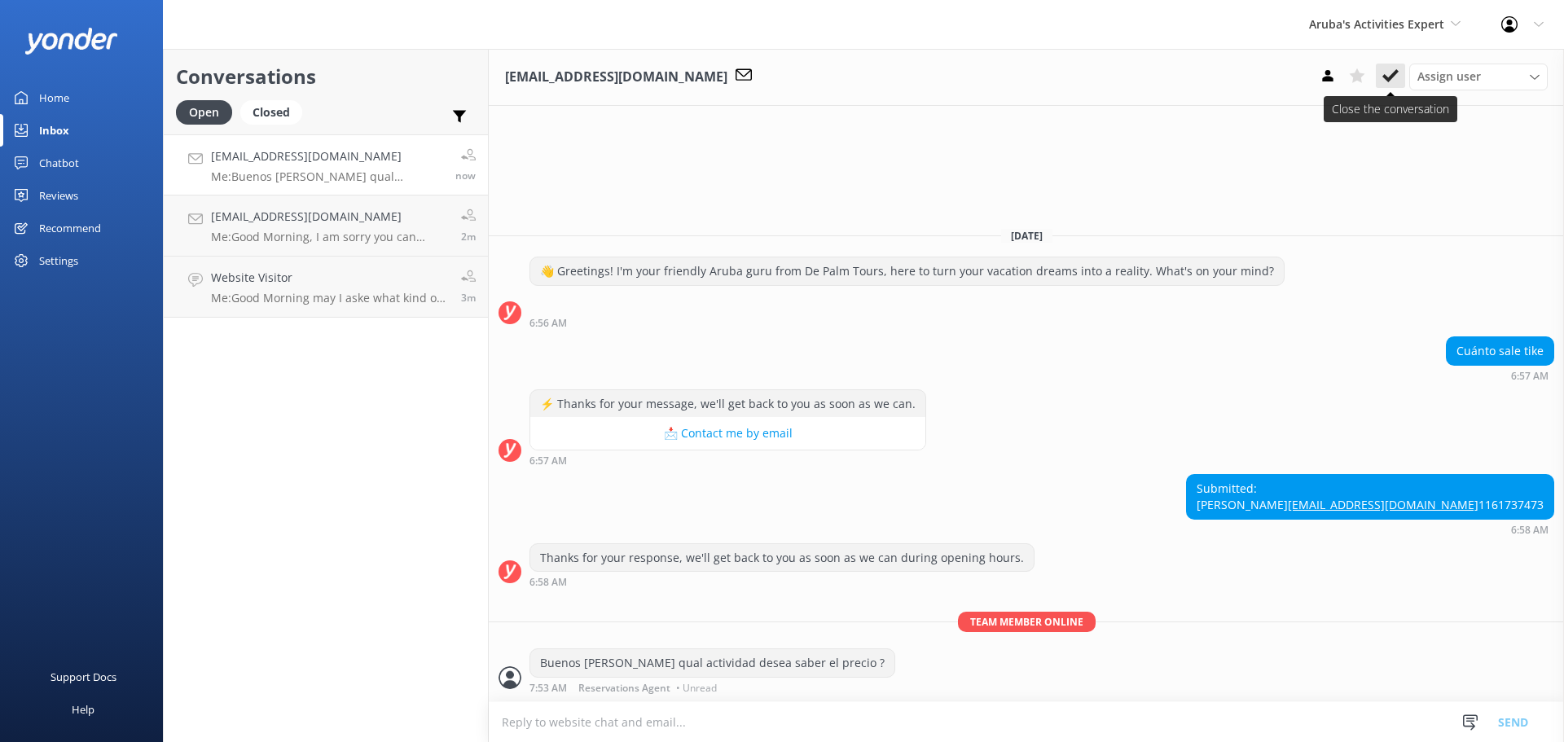
click at [1387, 78] on use at bounding box center [1391, 75] width 16 height 13
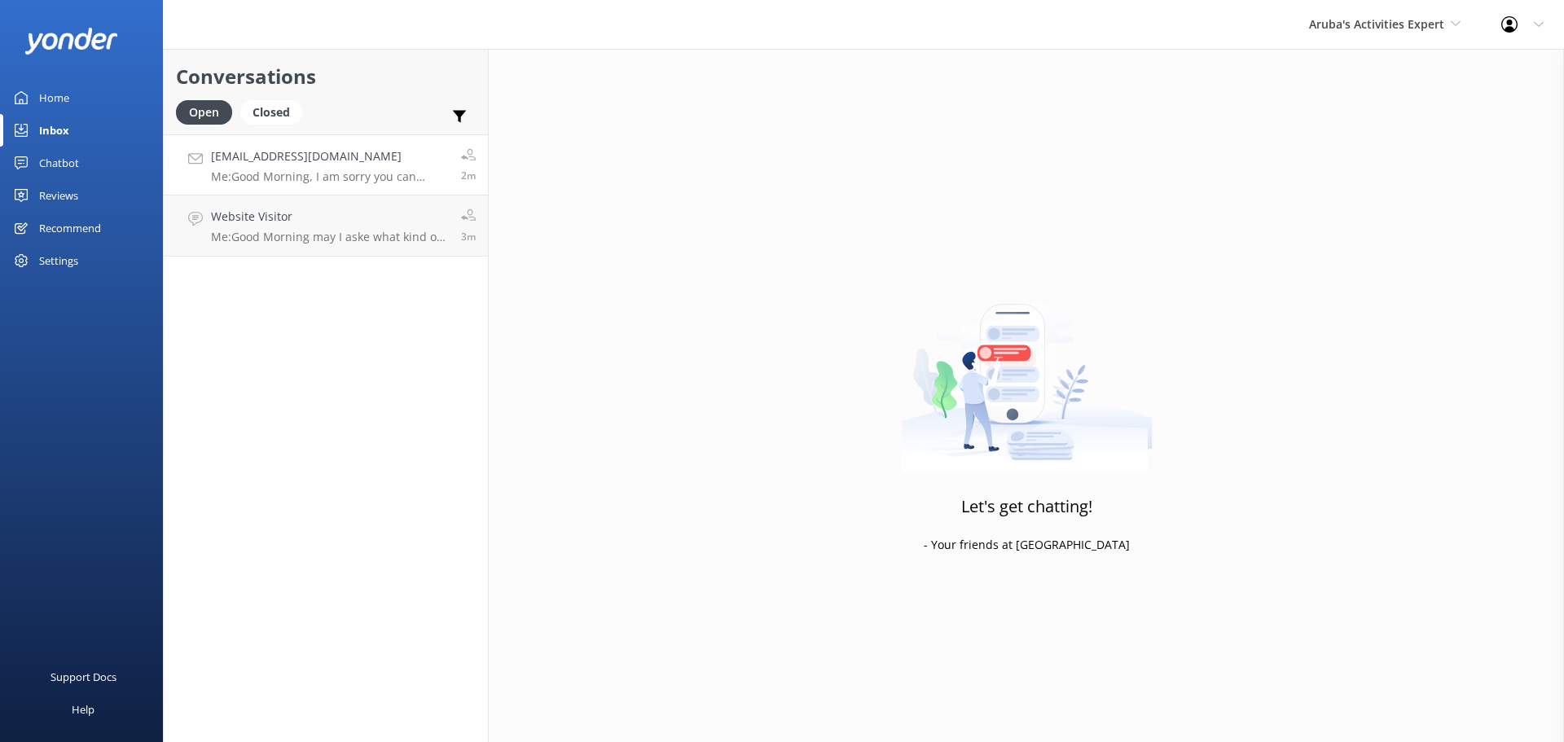
click at [367, 181] on p "Me: Good Morning, I am sorry you can purchase while you are on island they do n…" at bounding box center [330, 176] width 238 height 15
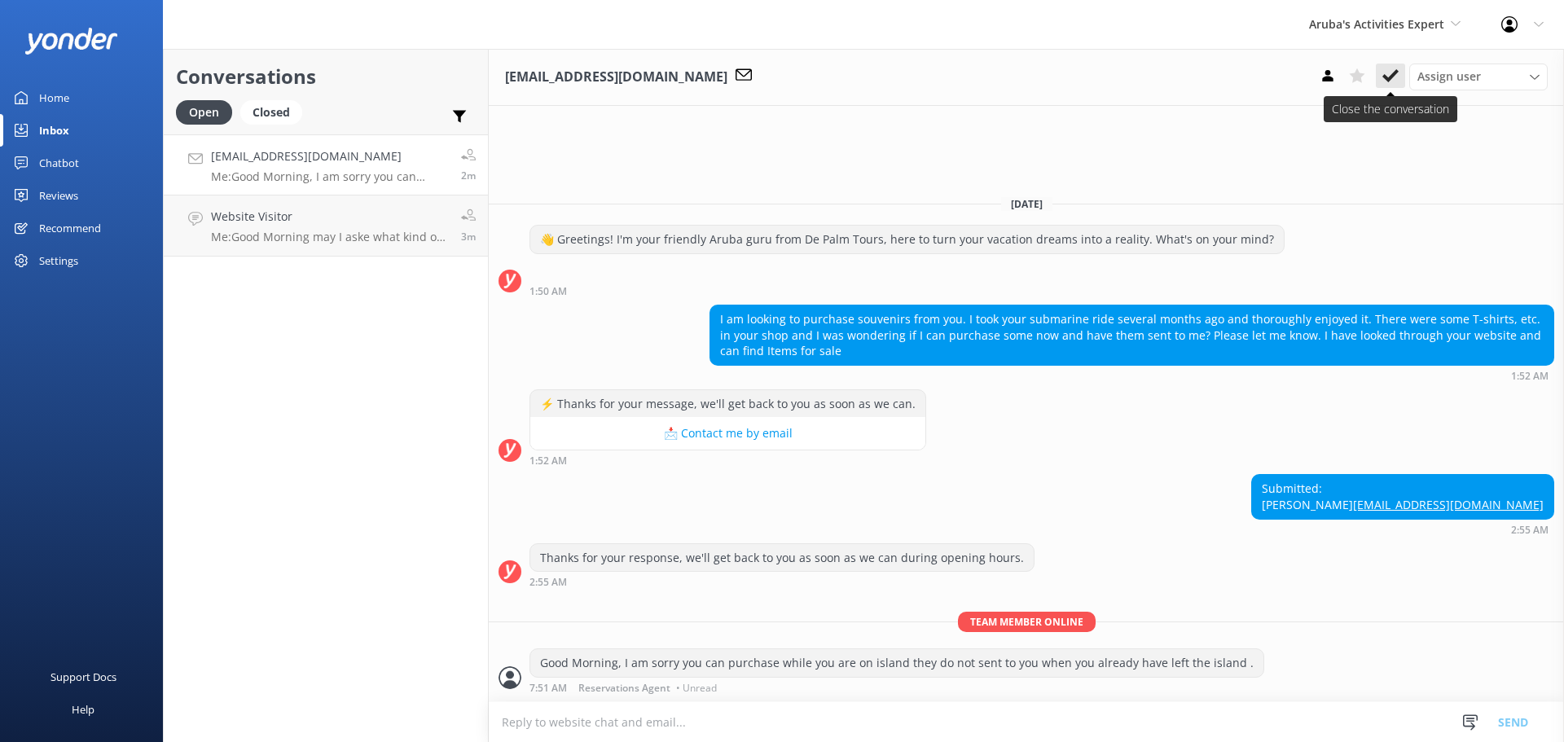
click at [1389, 77] on use at bounding box center [1391, 75] width 16 height 13
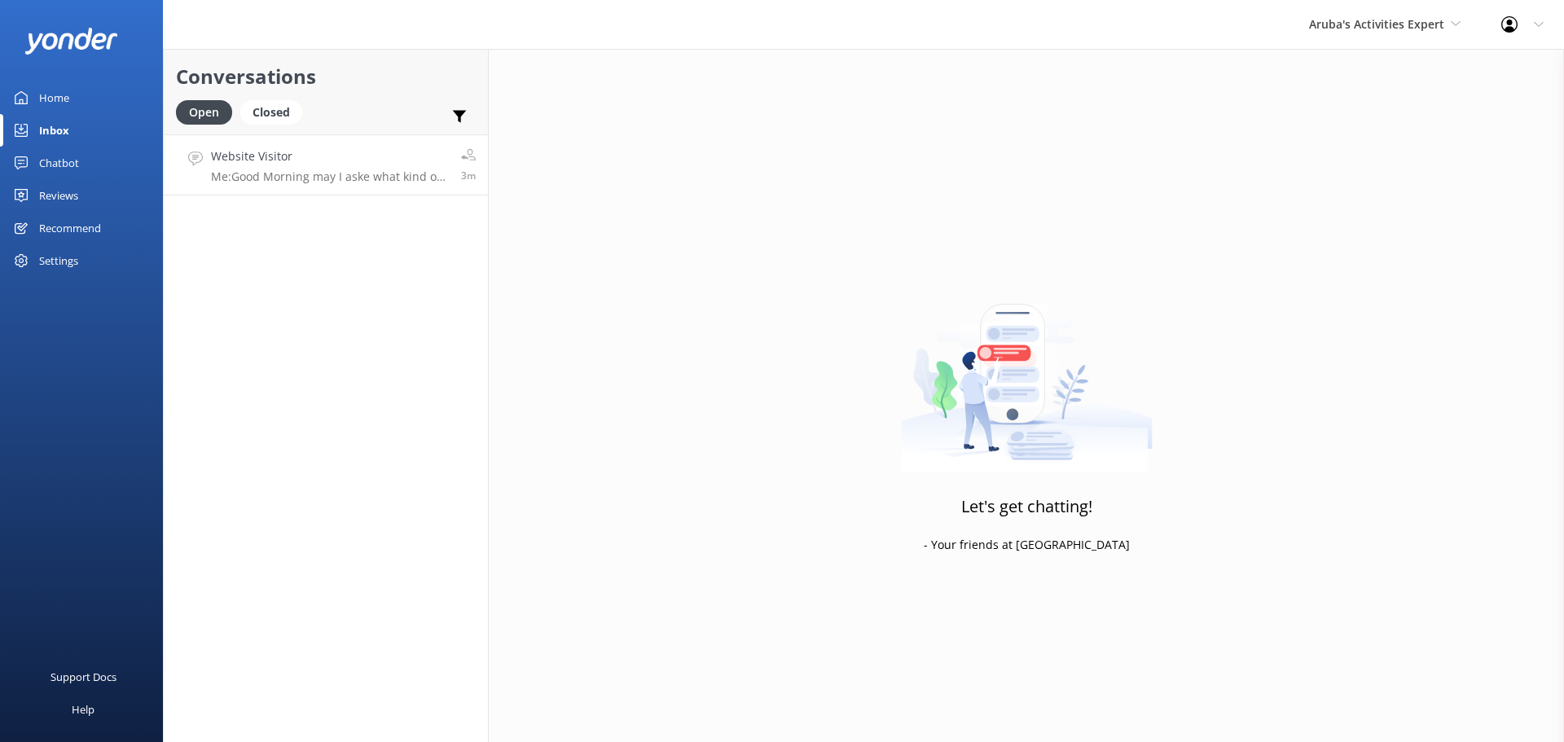
click at [365, 183] on p "Me: Good Morning may I aske what kind of tickets do you have send me the bookin…" at bounding box center [330, 176] width 238 height 15
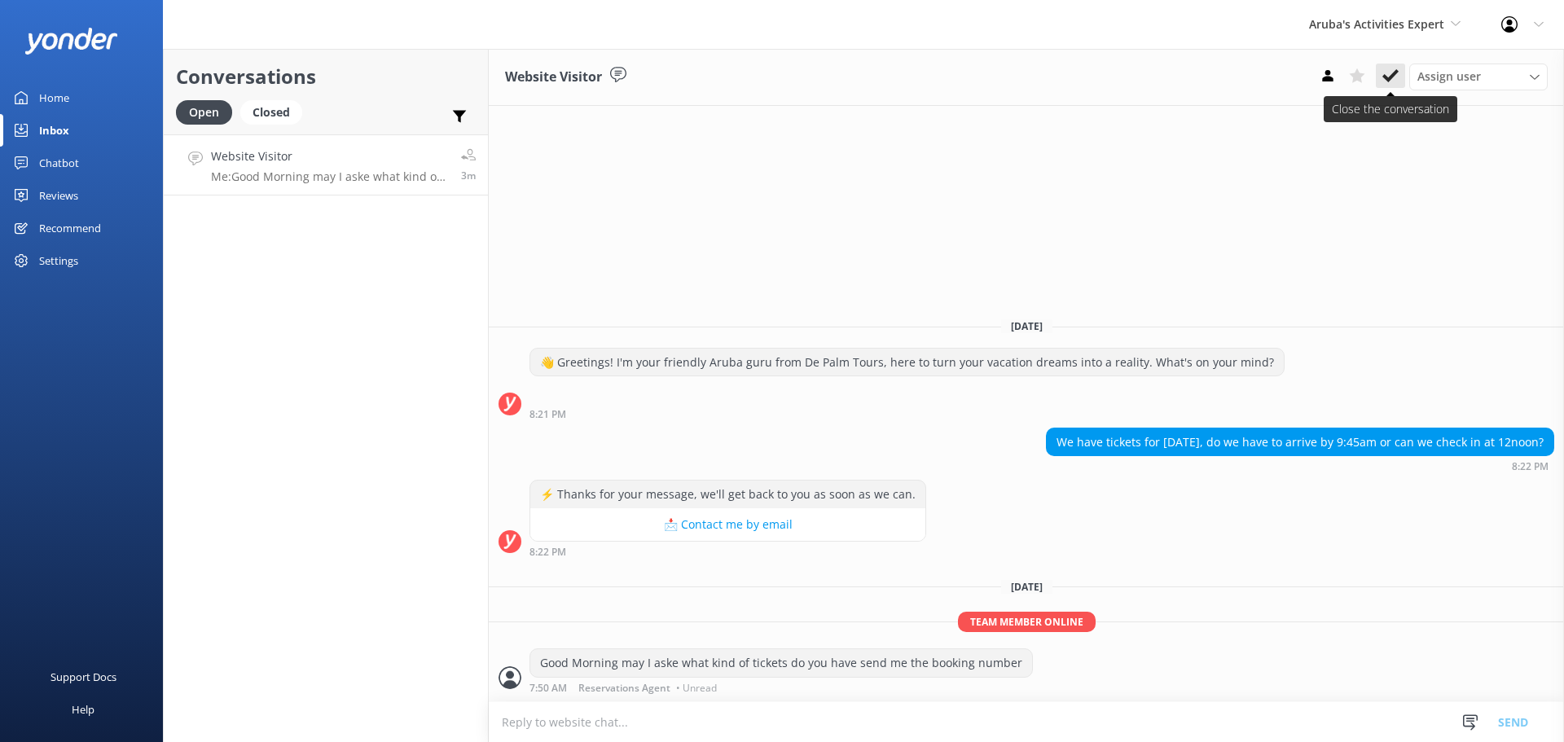
click at [1388, 81] on use at bounding box center [1391, 75] width 16 height 13
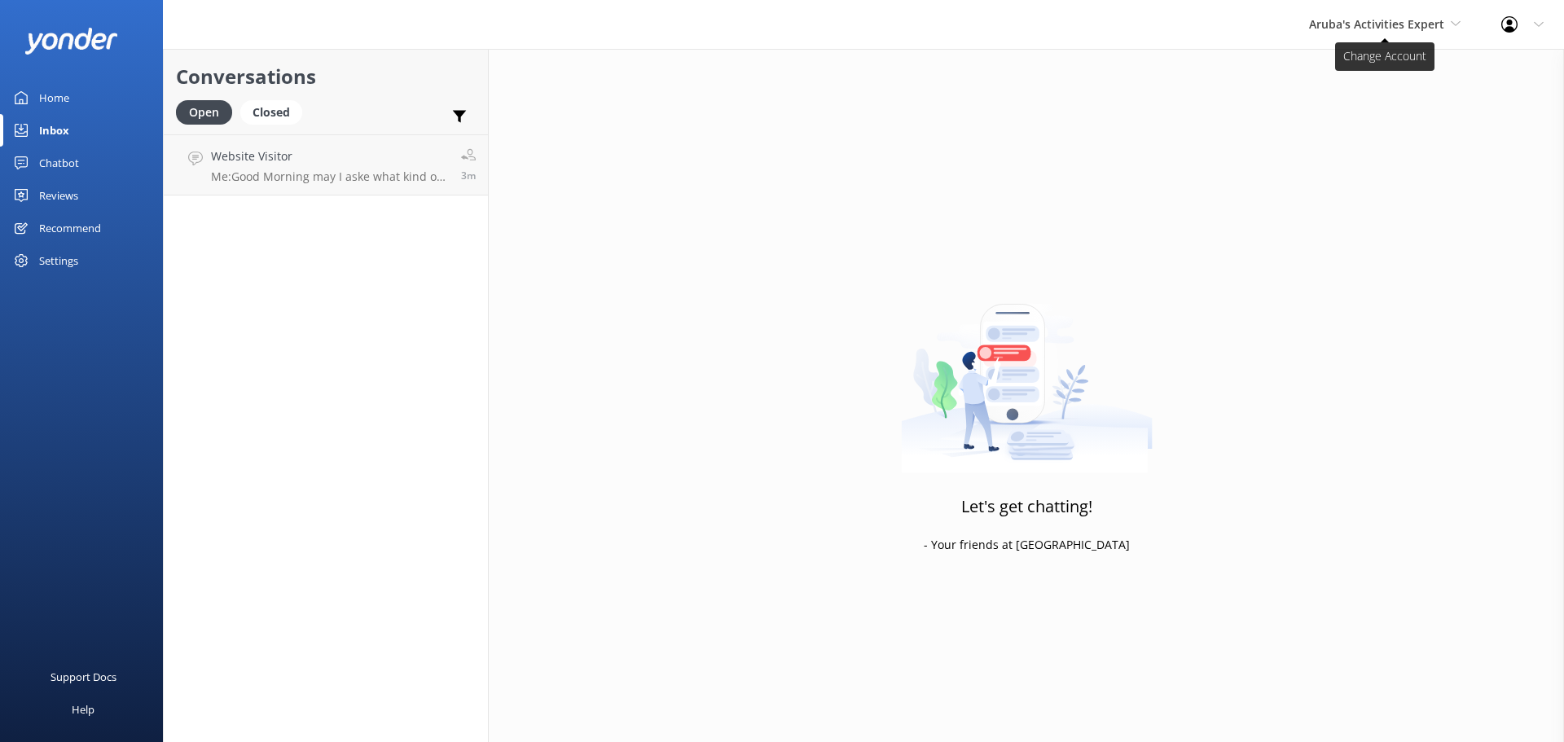
click at [1455, 29] on span "Aruba's Activities Expert" at bounding box center [1385, 24] width 152 height 18
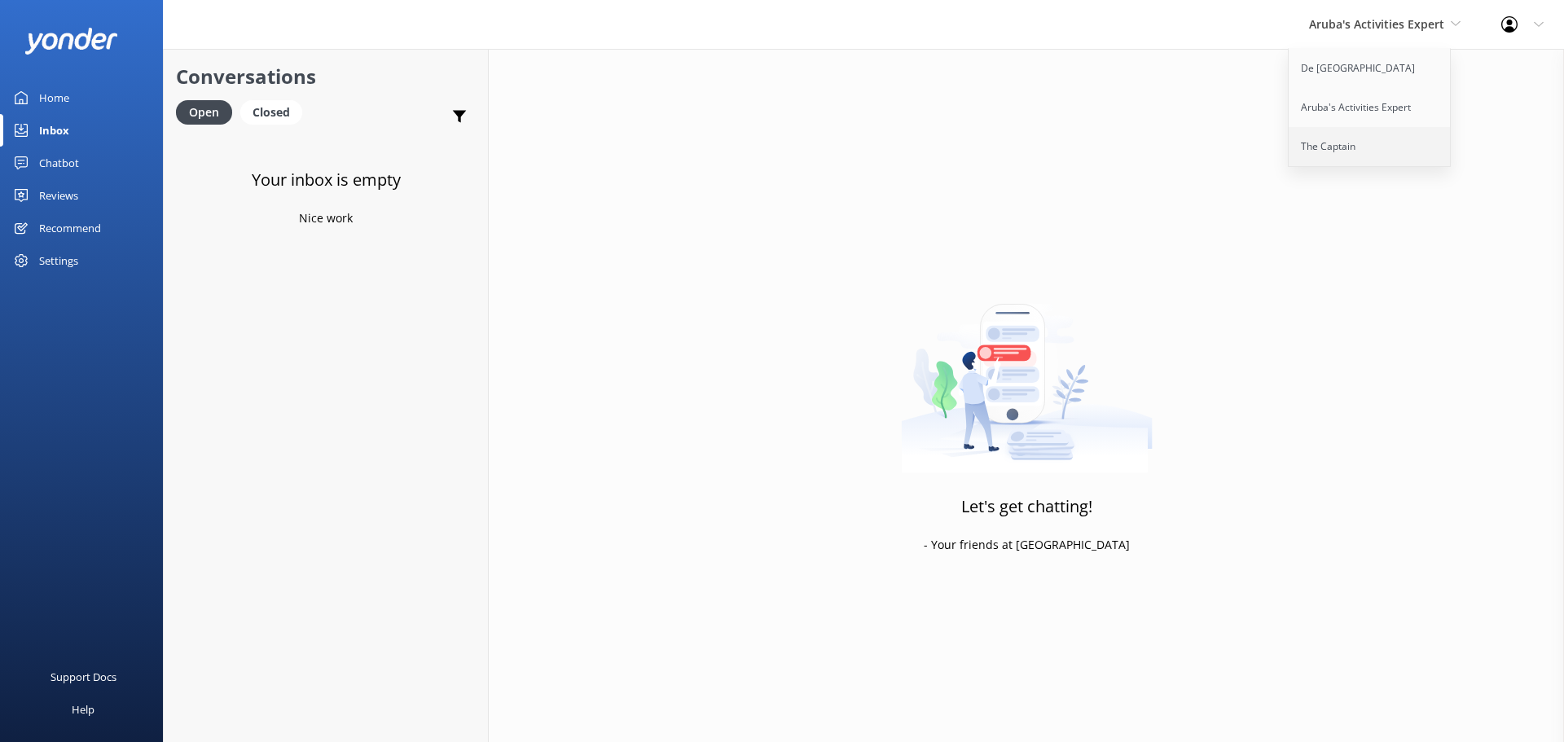
click at [1318, 148] on link "The Captain" at bounding box center [1370, 146] width 163 height 39
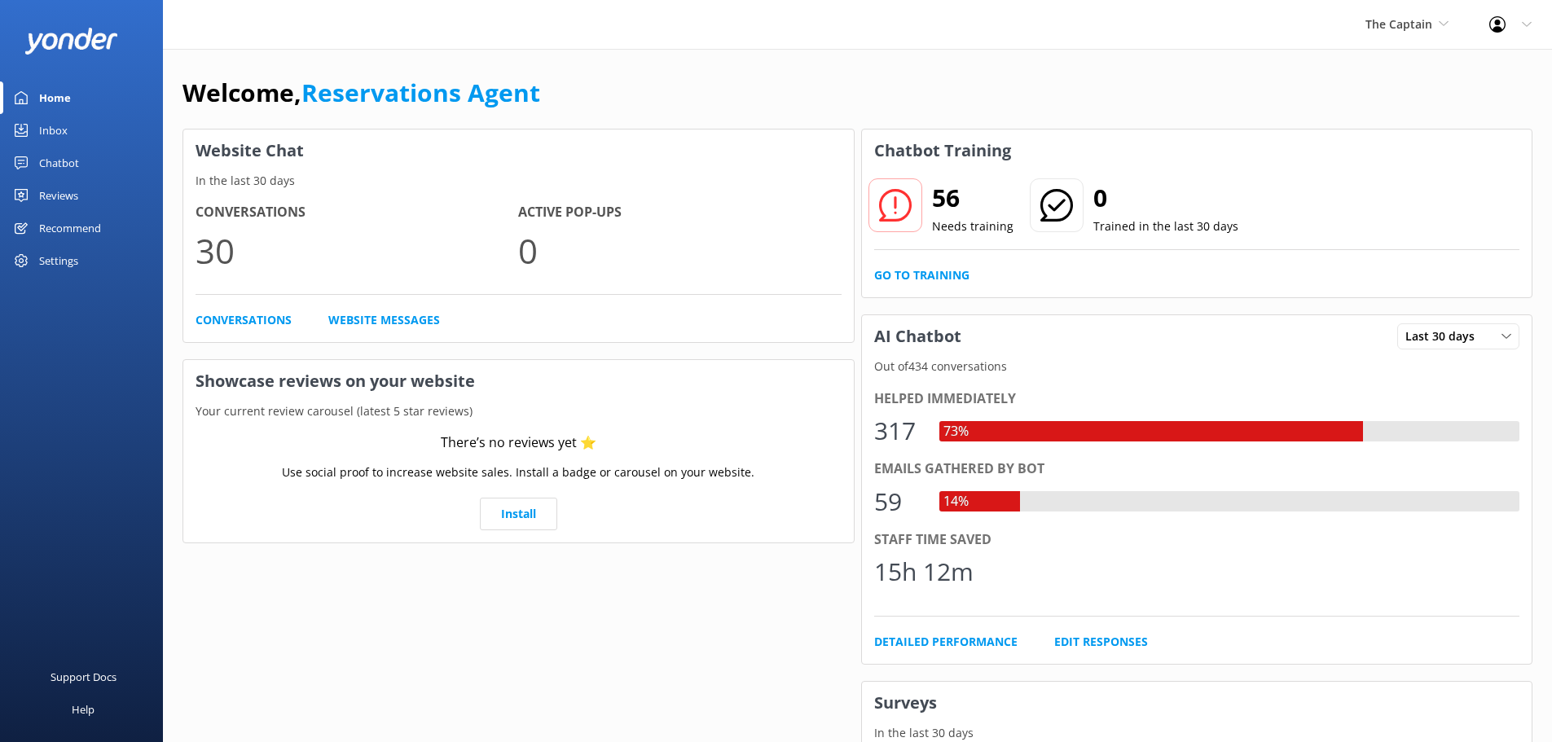
click at [56, 134] on div "Inbox" at bounding box center [53, 130] width 29 height 33
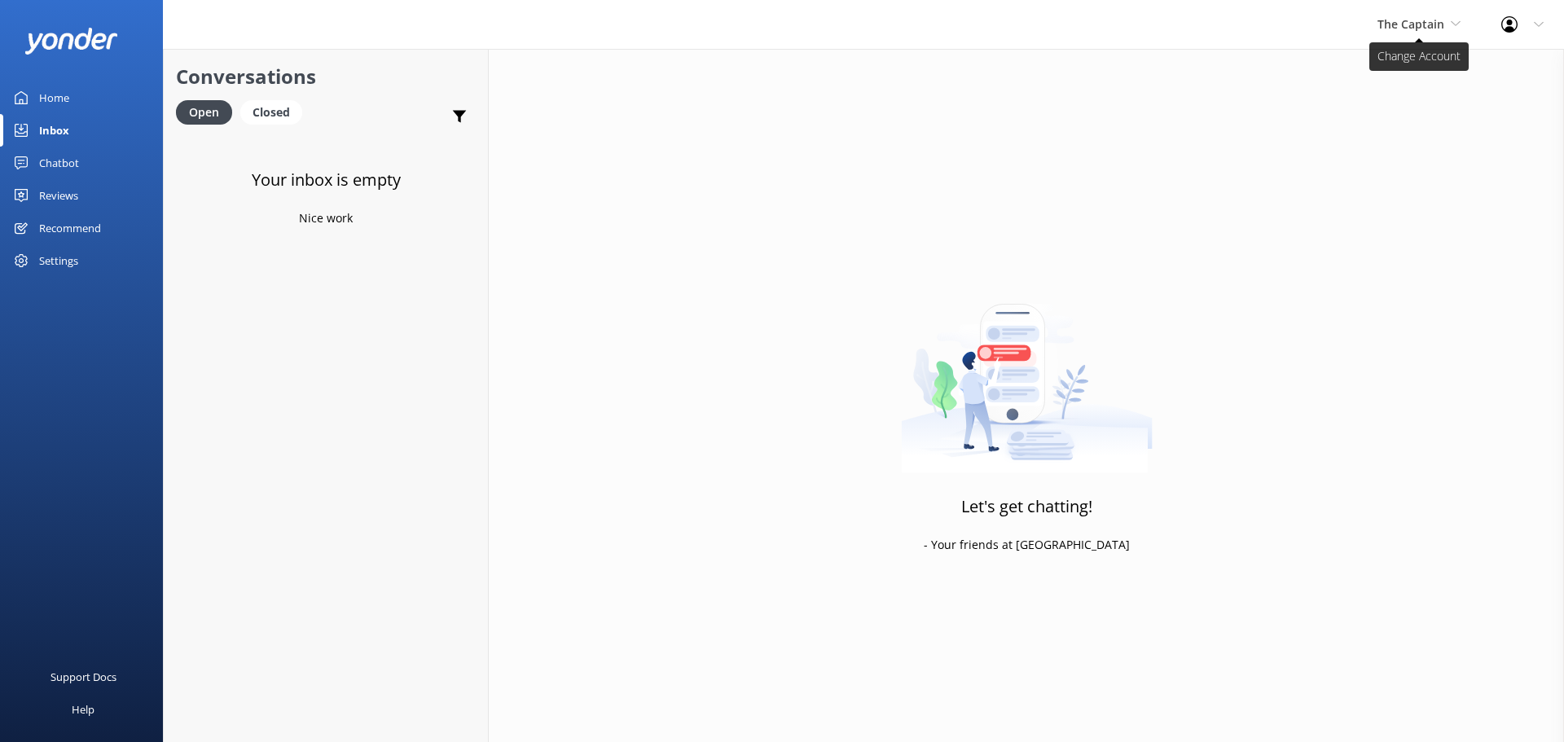
click at [1456, 26] on icon at bounding box center [1456, 24] width 10 height 10
click at [1393, 77] on link "De [GEOGRAPHIC_DATA]" at bounding box center [1438, 68] width 163 height 39
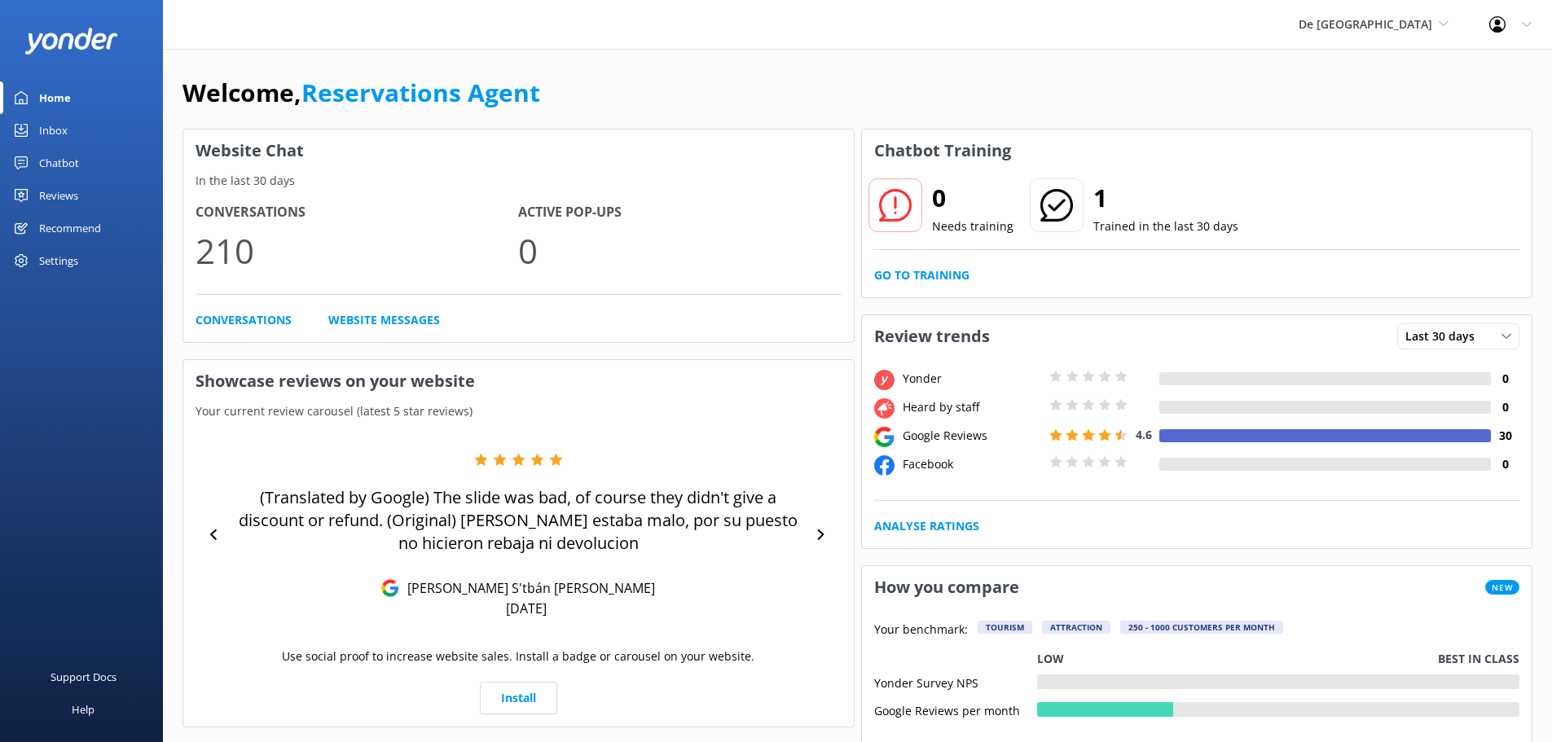
click at [46, 133] on div "Inbox" at bounding box center [53, 130] width 29 height 33
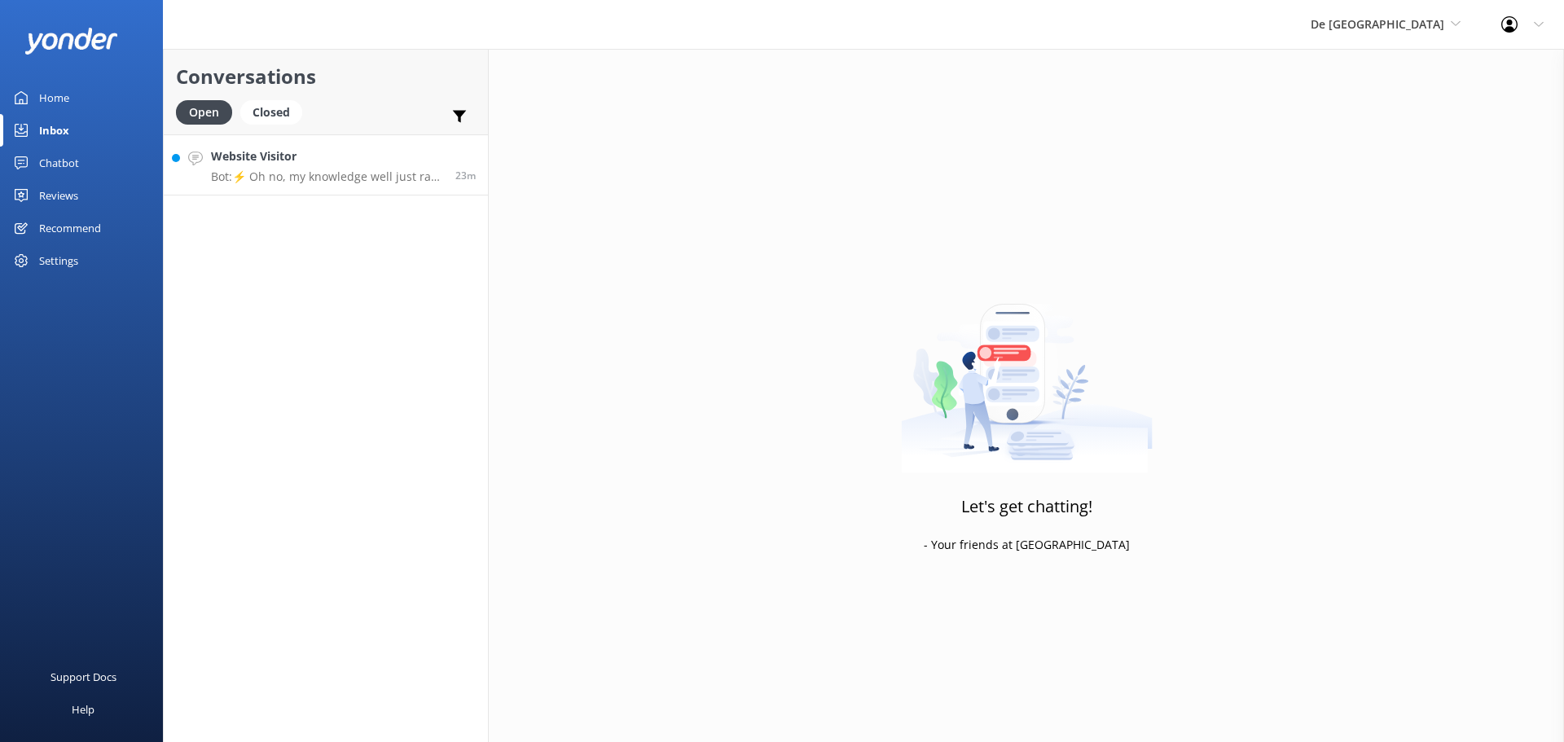
click at [304, 178] on p "Bot: ⚡ Oh no, my knowledge well just ran dry! Could you reshuffle your question…" at bounding box center [327, 176] width 232 height 15
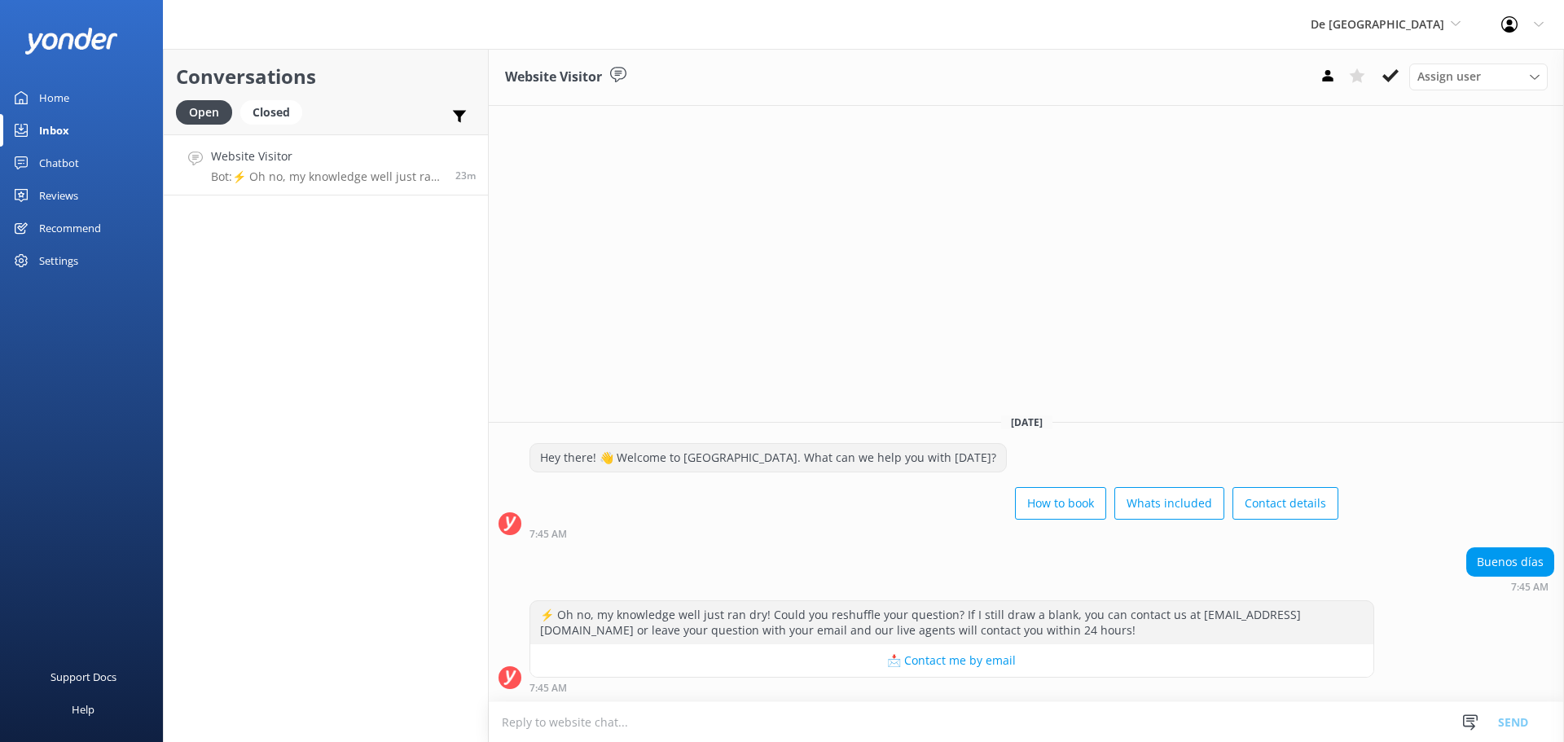
scroll to position [1, 0]
click at [544, 724] on textarea at bounding box center [1027, 722] width 1076 height 40
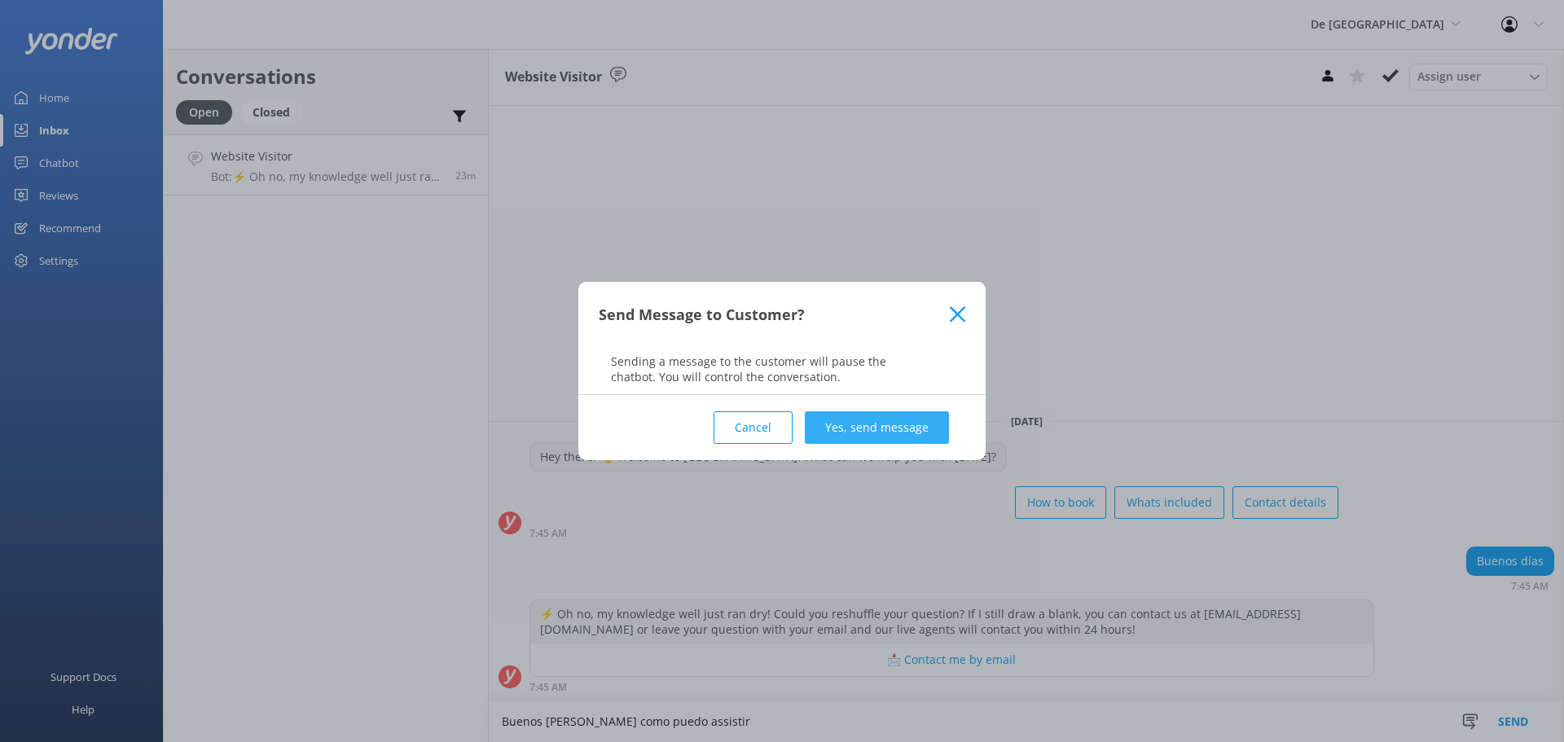
type textarea "Buenos [PERSON_NAME] como puedo assistir"
click at [882, 429] on button "Yes, send message" at bounding box center [877, 427] width 144 height 33
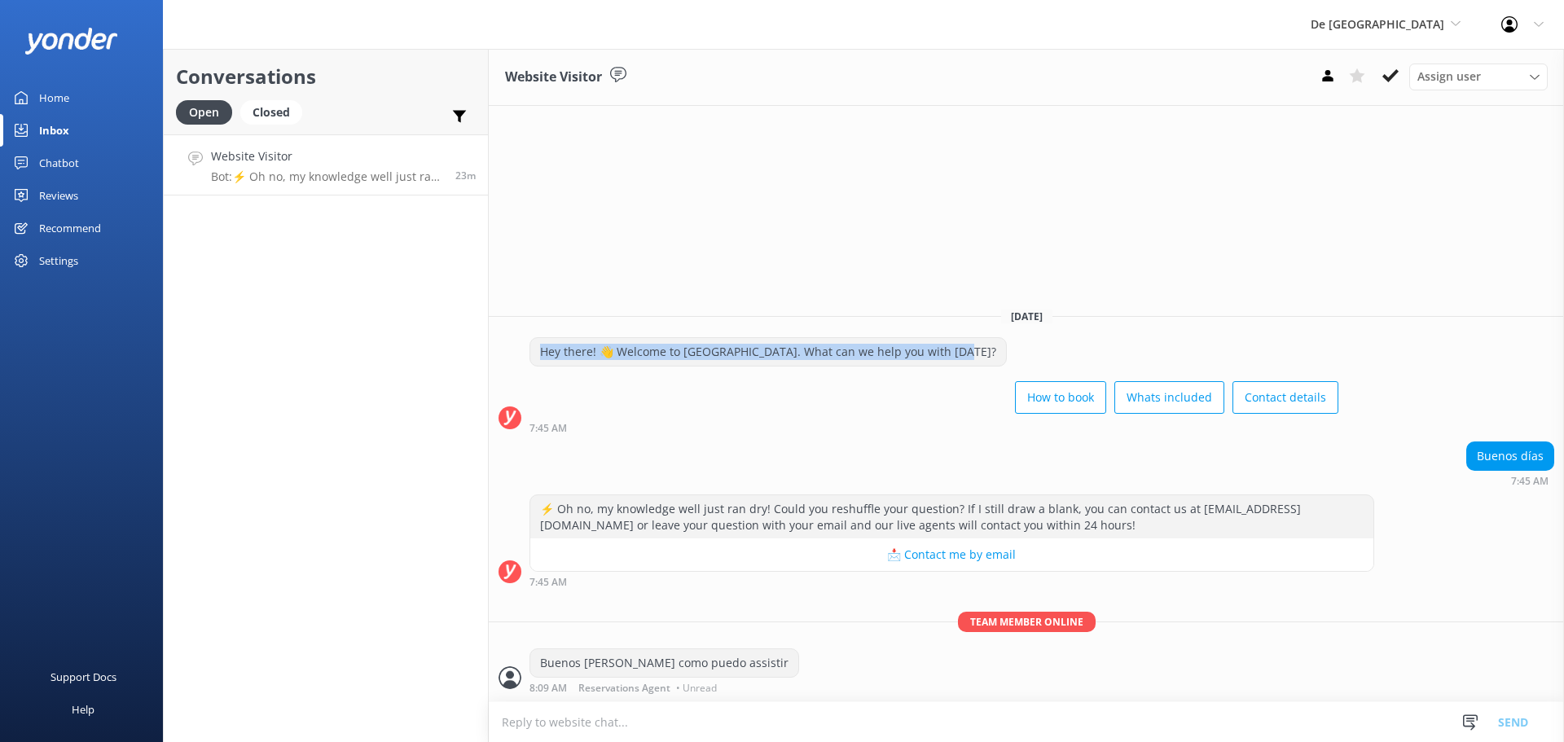
drag, startPoint x: 542, startPoint y: 354, endPoint x: 962, endPoint y: 354, distance: 420.4
click at [962, 354] on div "Hey there! 👋 Welcome to De Palm Island. What can we help you with today? How to…" at bounding box center [934, 379] width 809 height 85
copy div "Hey there! 👋 Welcome to [GEOGRAPHIC_DATA]. What can we help you with [DATE]?"
click at [63, 108] on div "Home" at bounding box center [54, 97] width 30 height 33
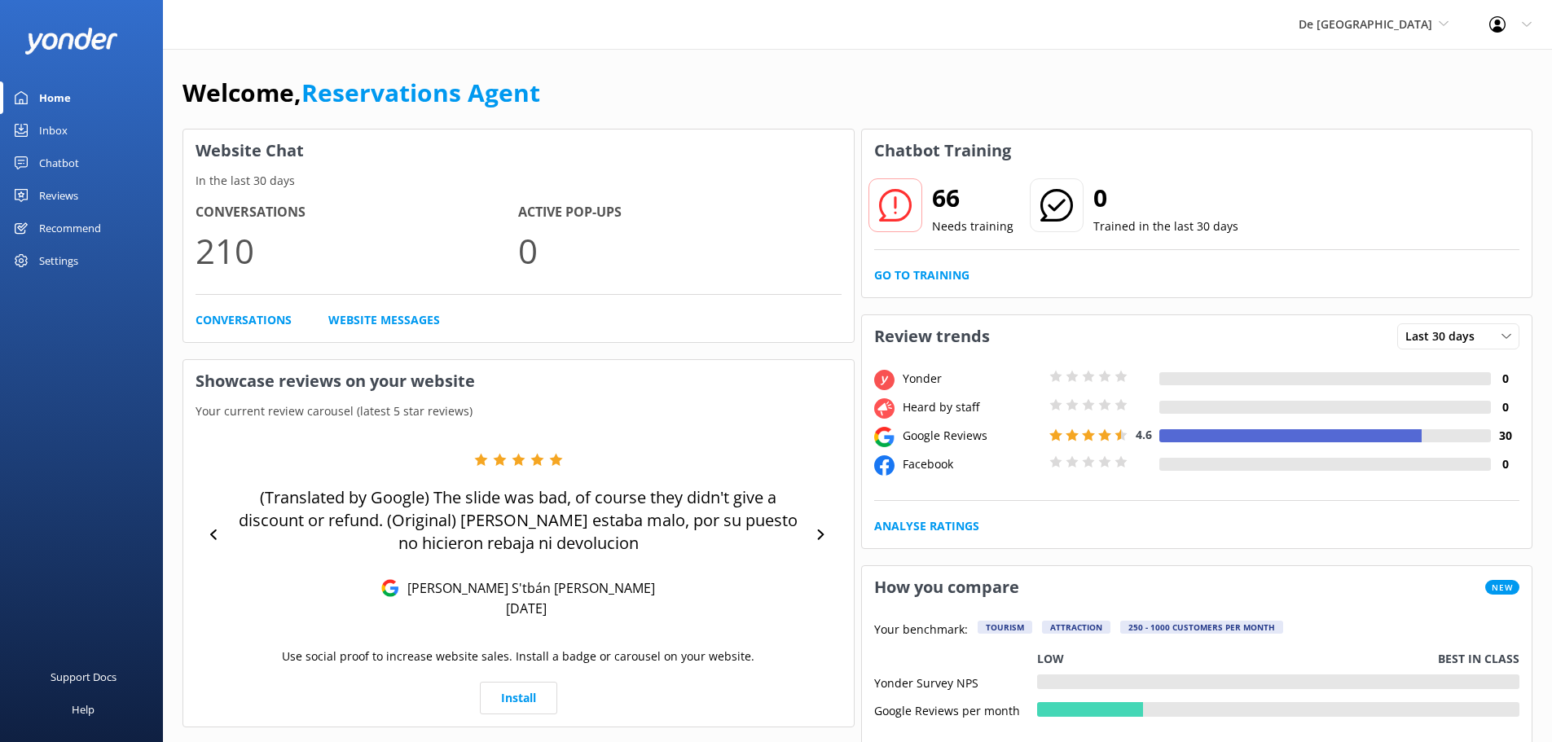
click at [55, 138] on div "Inbox" at bounding box center [53, 130] width 29 height 33
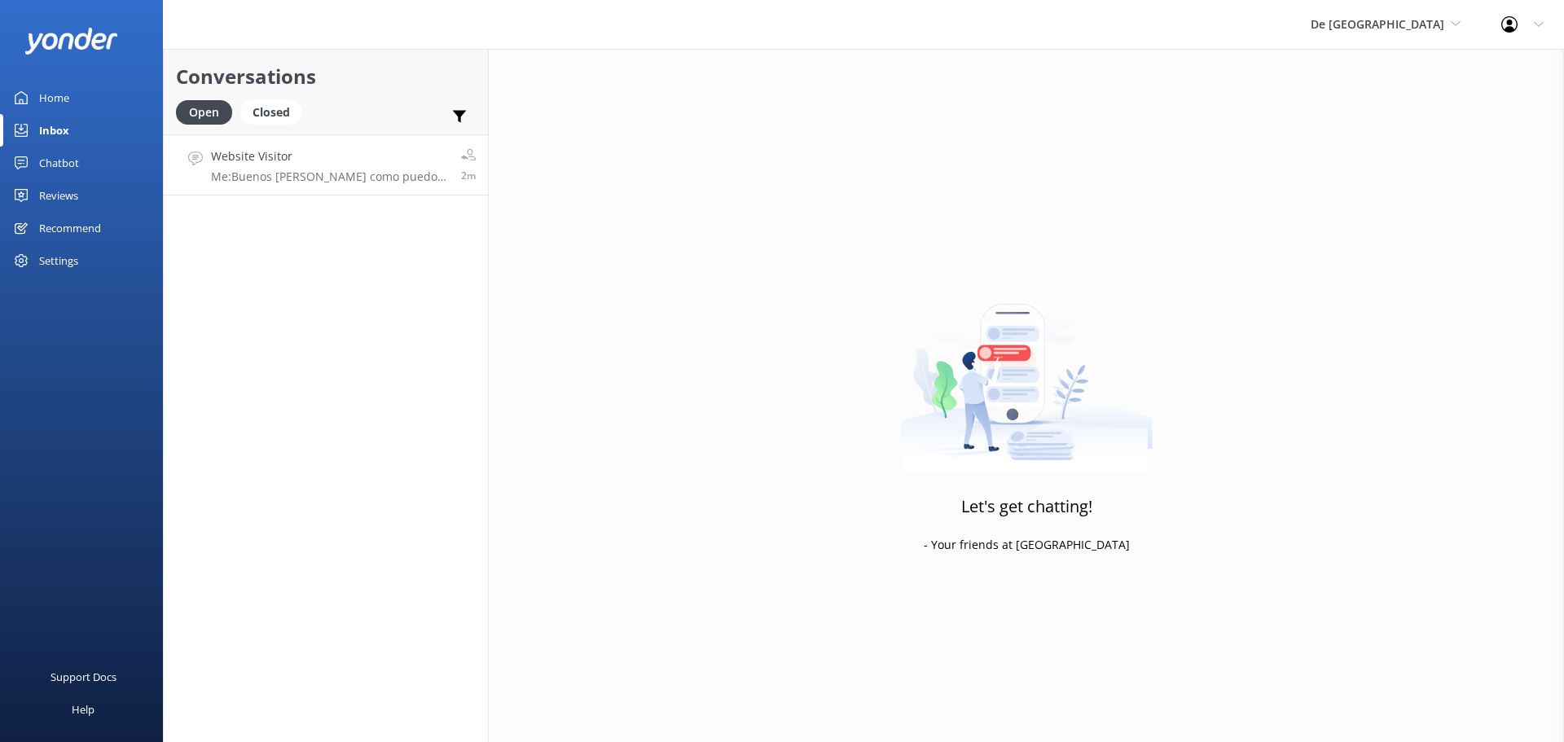
click at [355, 161] on h4 "Website Visitor" at bounding box center [330, 156] width 238 height 18
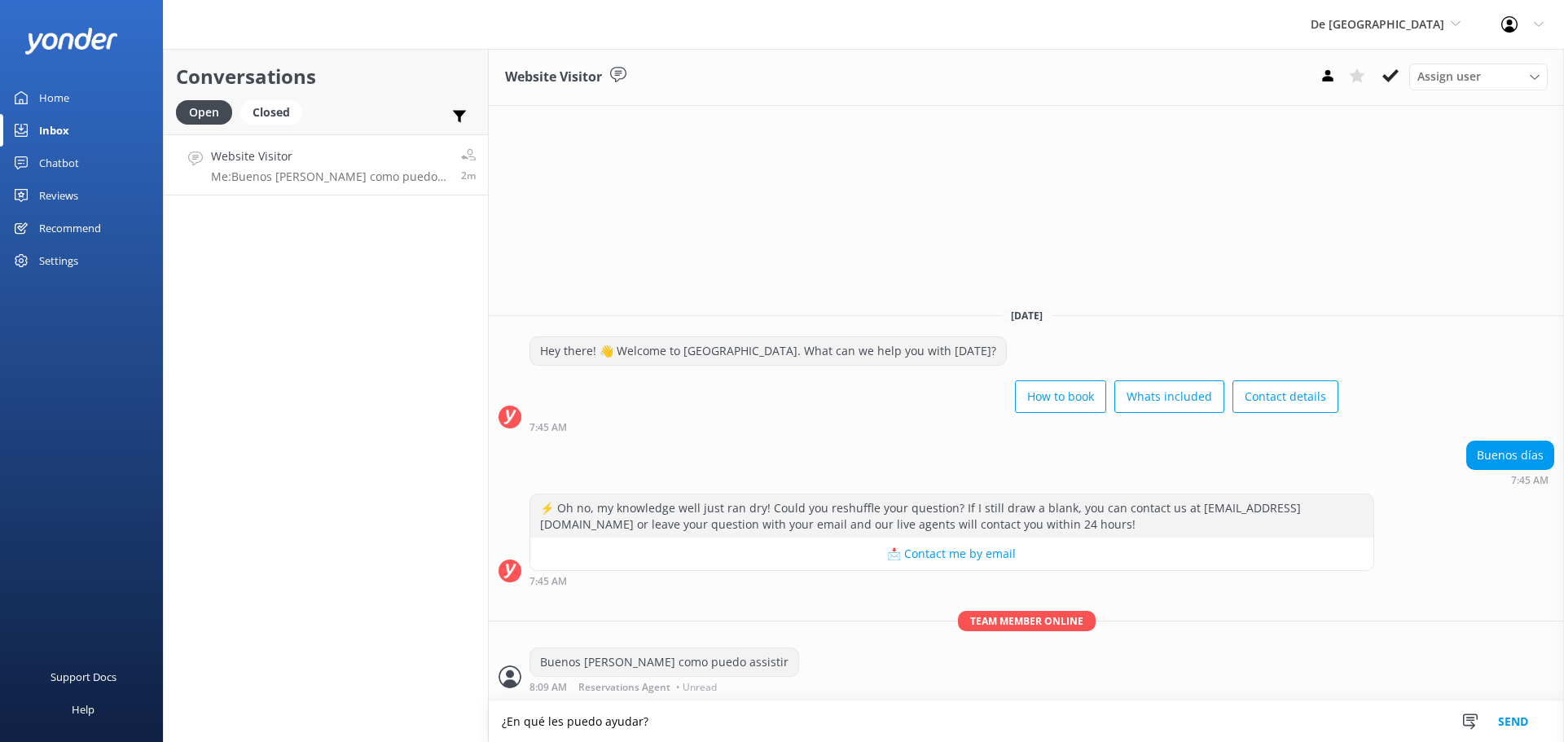
type textarea "¿En qué les puedo ayudar?"
click at [1512, 721] on button "Send" at bounding box center [1513, 722] width 61 height 41
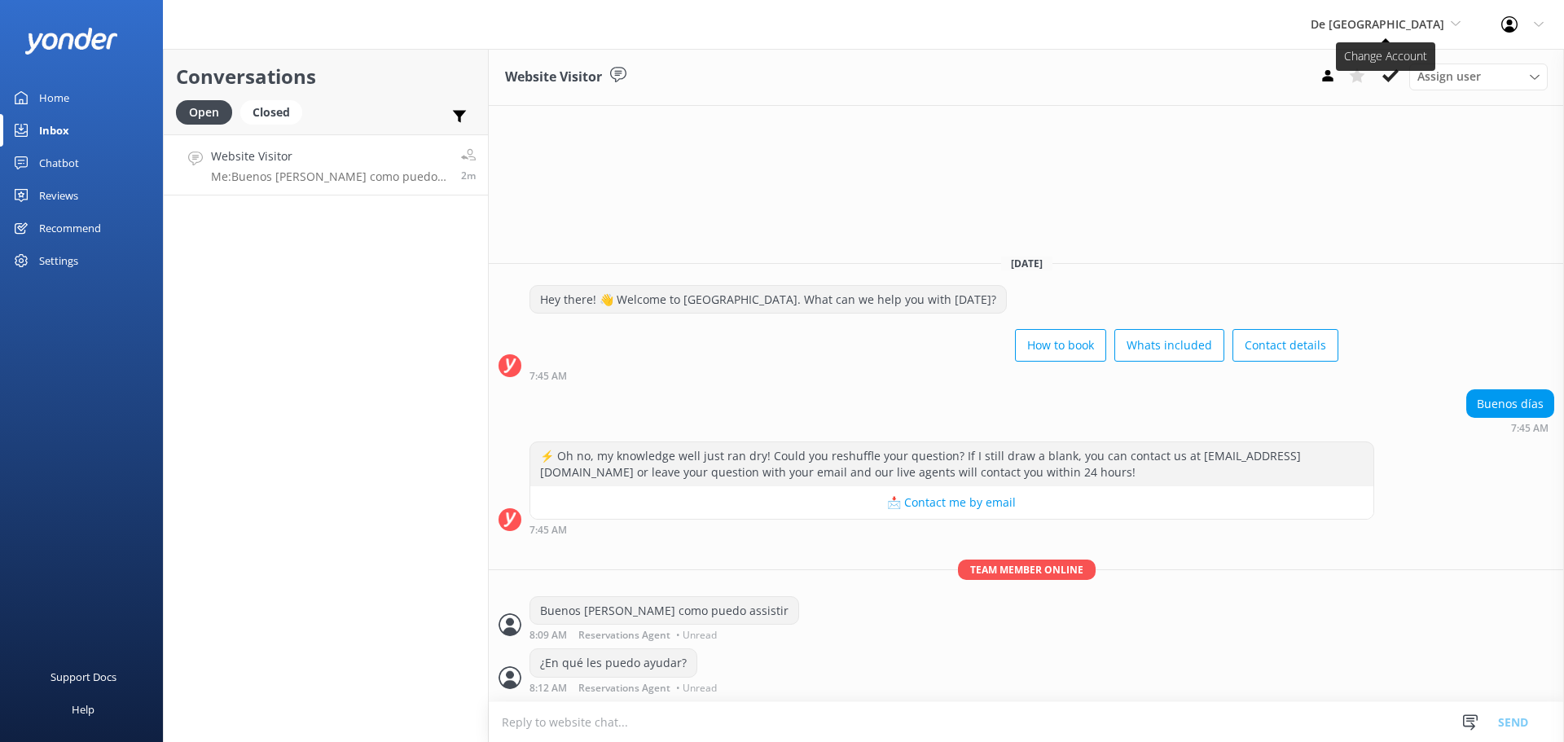
click at [1453, 26] on icon at bounding box center [1456, 24] width 10 height 10
click at [1366, 112] on link "Aruba's Activities Expert" at bounding box center [1372, 107] width 163 height 39
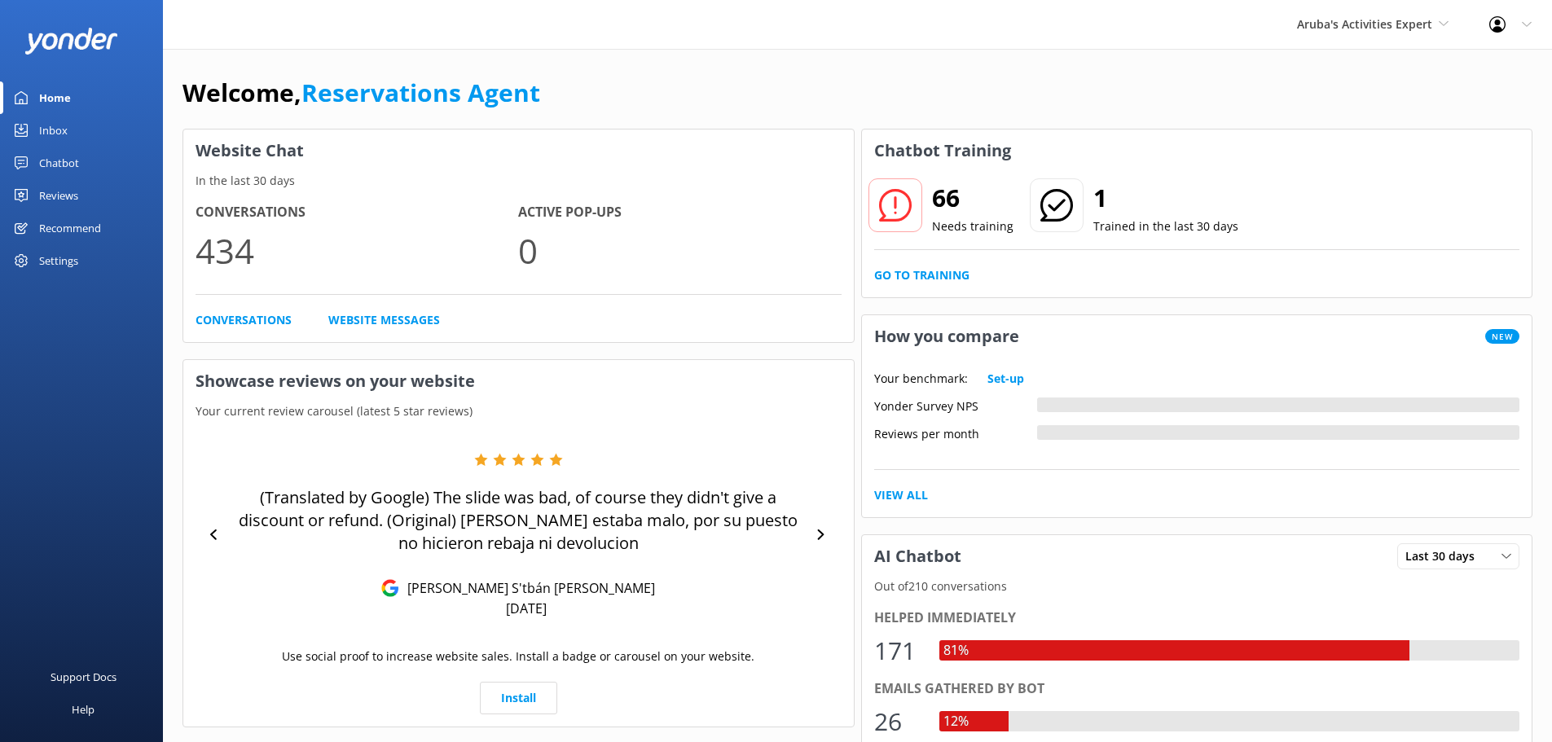
click at [55, 140] on div "Inbox" at bounding box center [53, 130] width 29 height 33
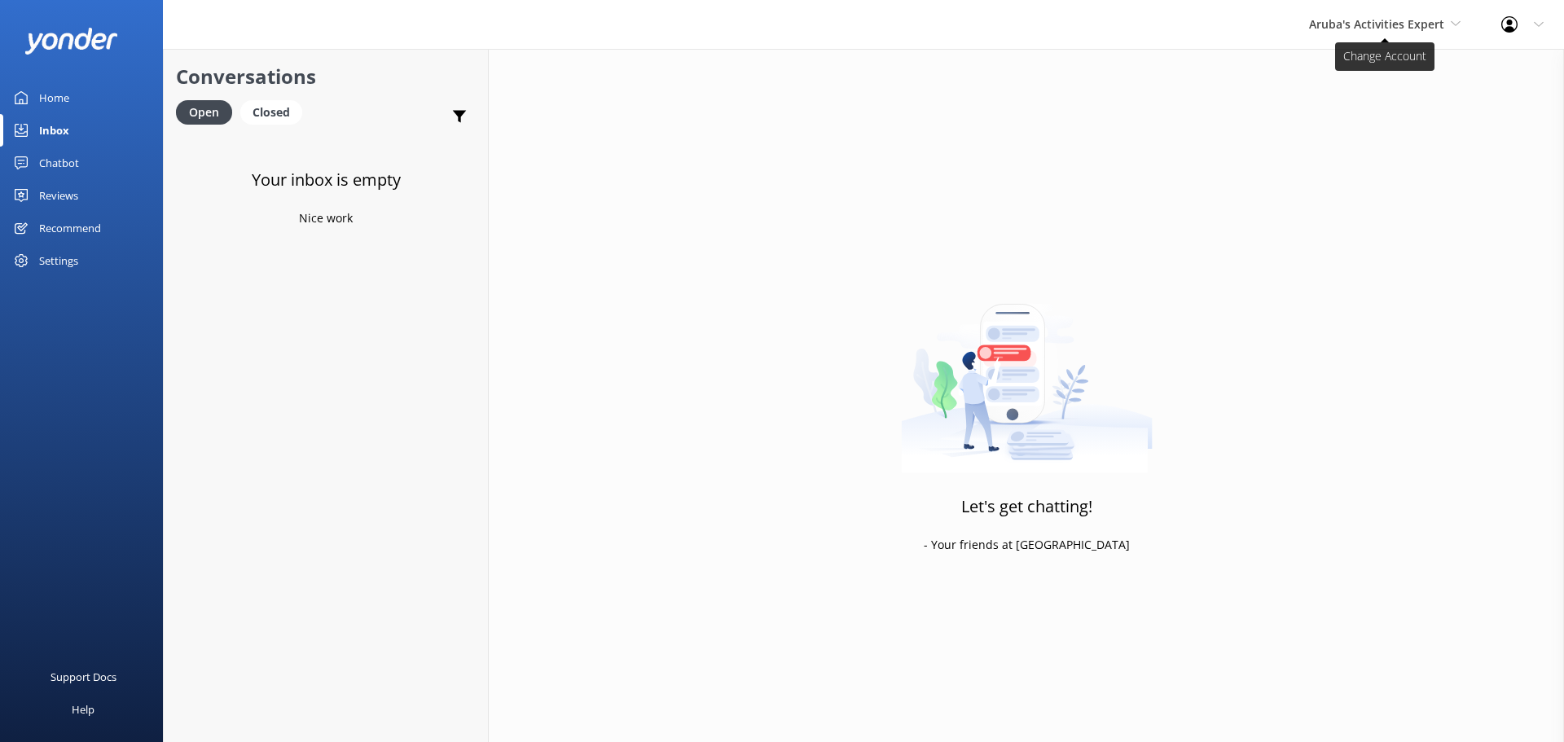
click at [1456, 30] on span "Aruba's Activities Expert" at bounding box center [1385, 24] width 152 height 18
click at [1318, 147] on link "The Captain" at bounding box center [1370, 146] width 163 height 39
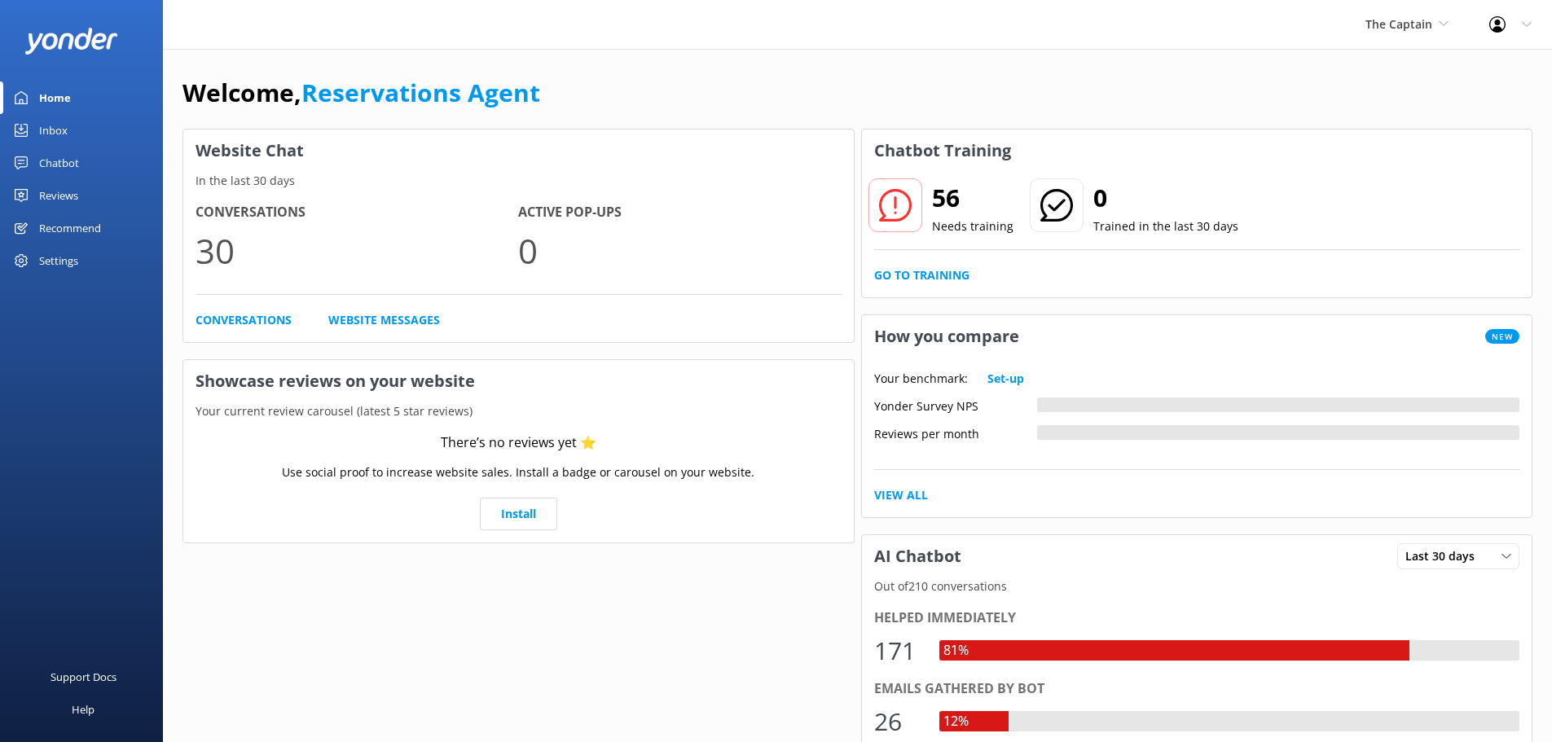
click at [49, 138] on div "Inbox" at bounding box center [53, 130] width 29 height 33
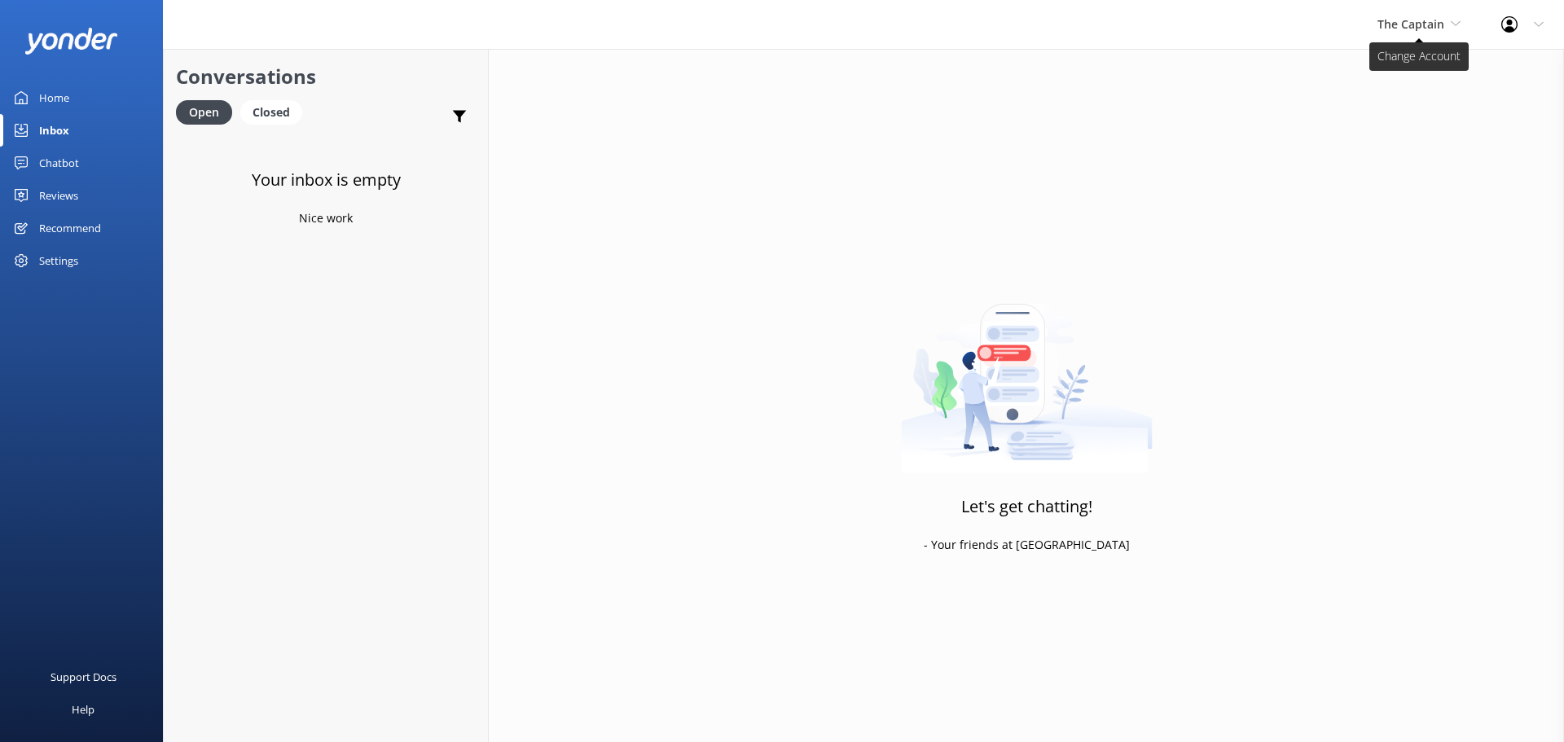
click at [1454, 22] on icon at bounding box center [1456, 24] width 10 height 10
click at [1390, 71] on link "De [GEOGRAPHIC_DATA]" at bounding box center [1438, 68] width 163 height 39
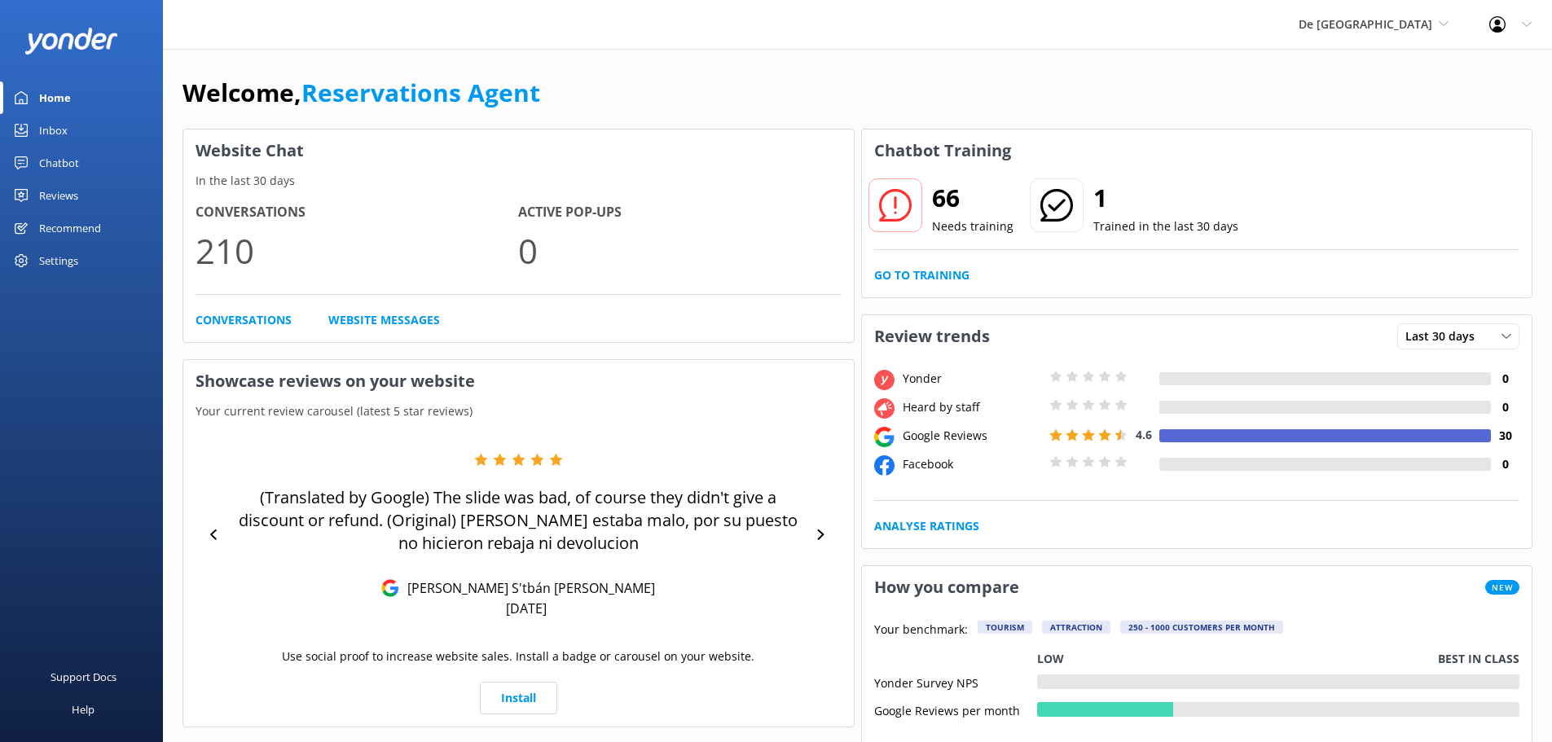
click at [64, 138] on div "Inbox" at bounding box center [53, 130] width 29 height 33
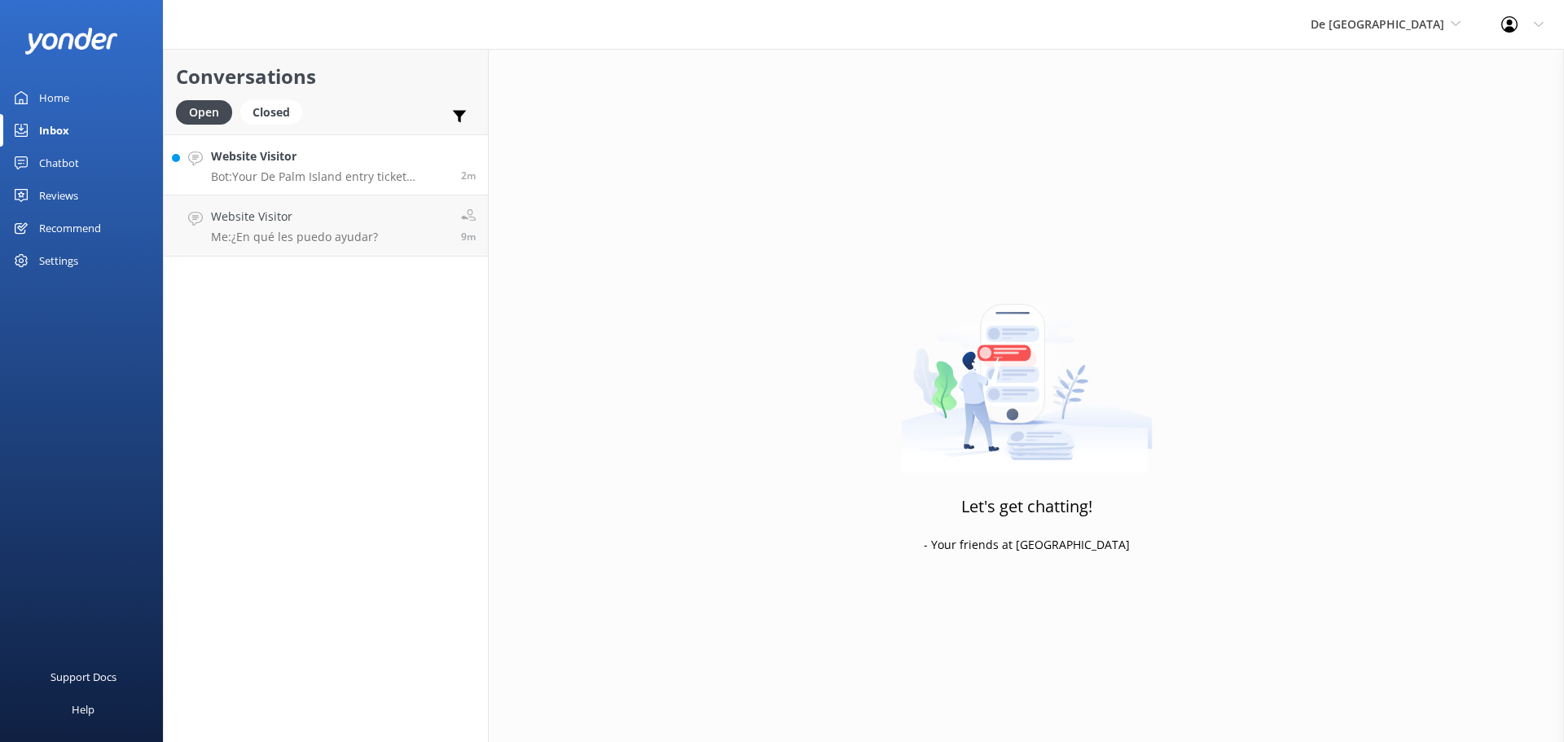
click at [284, 181] on p "Bot: Your De Palm Island entry ticket includes a lunch buffet, open bar, [GEOGR…" at bounding box center [330, 176] width 238 height 15
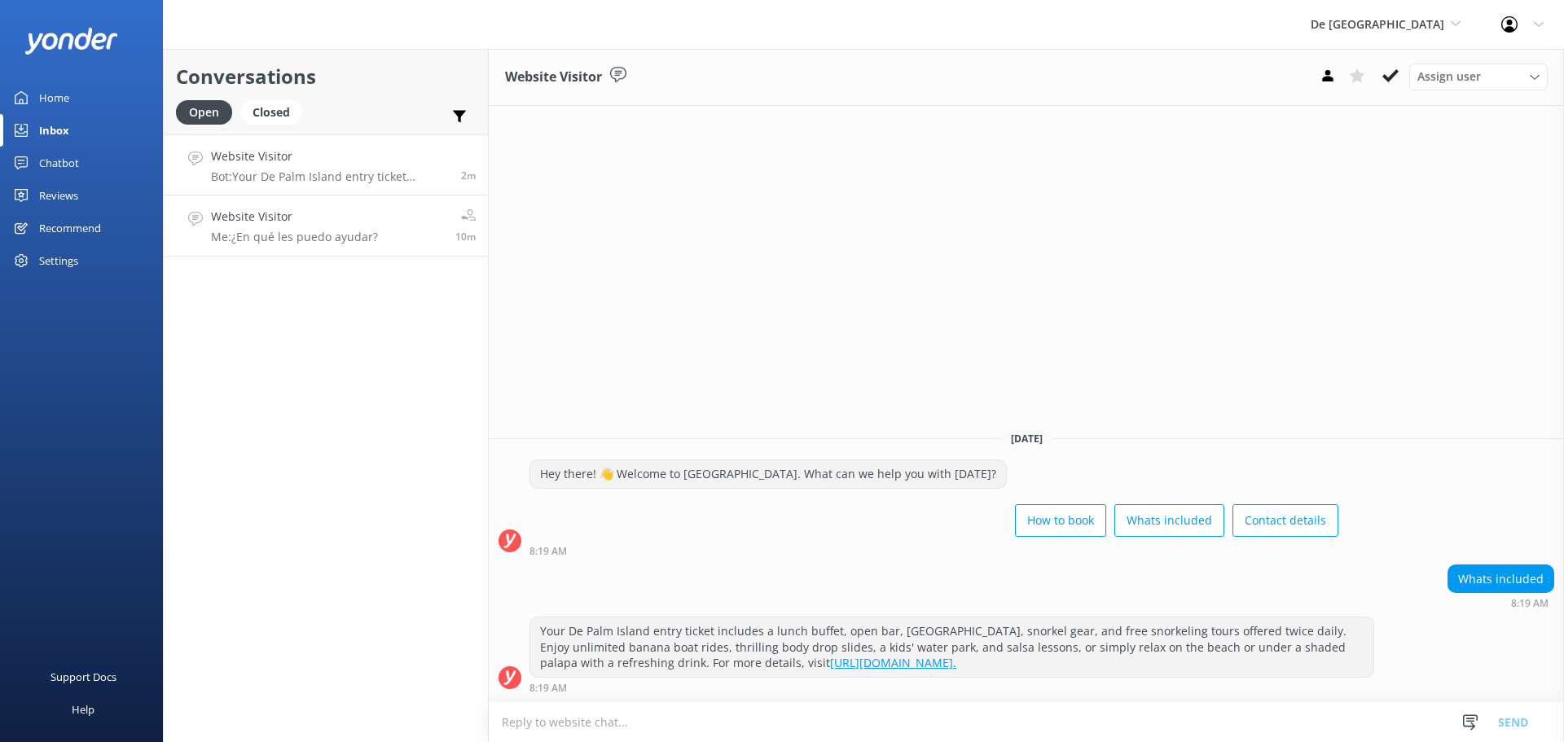
click at [389, 232] on link "Website Visitor Me: ¿En qué les puedo ayudar? 10m" at bounding box center [326, 226] width 324 height 61
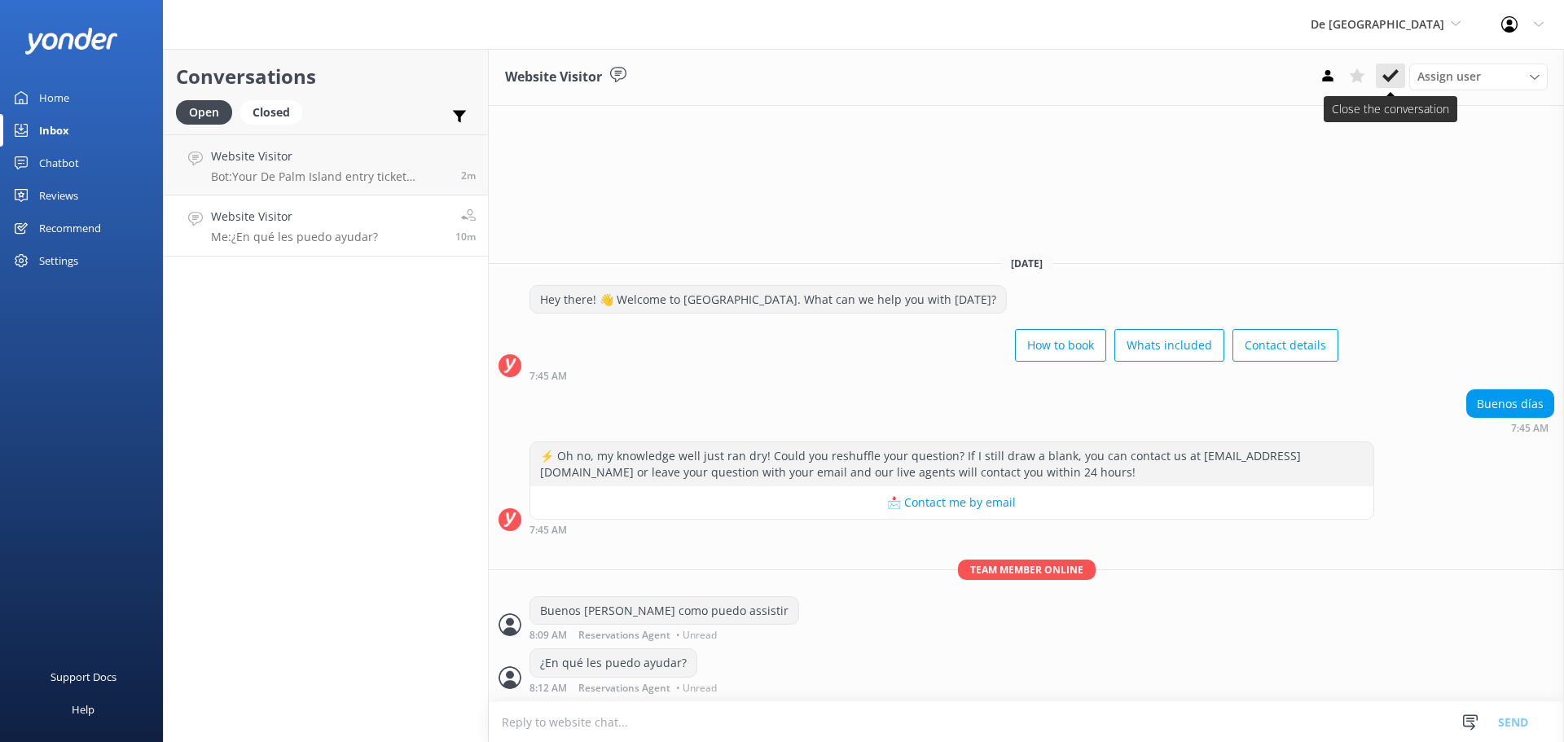
click at [1391, 78] on use at bounding box center [1391, 75] width 16 height 13
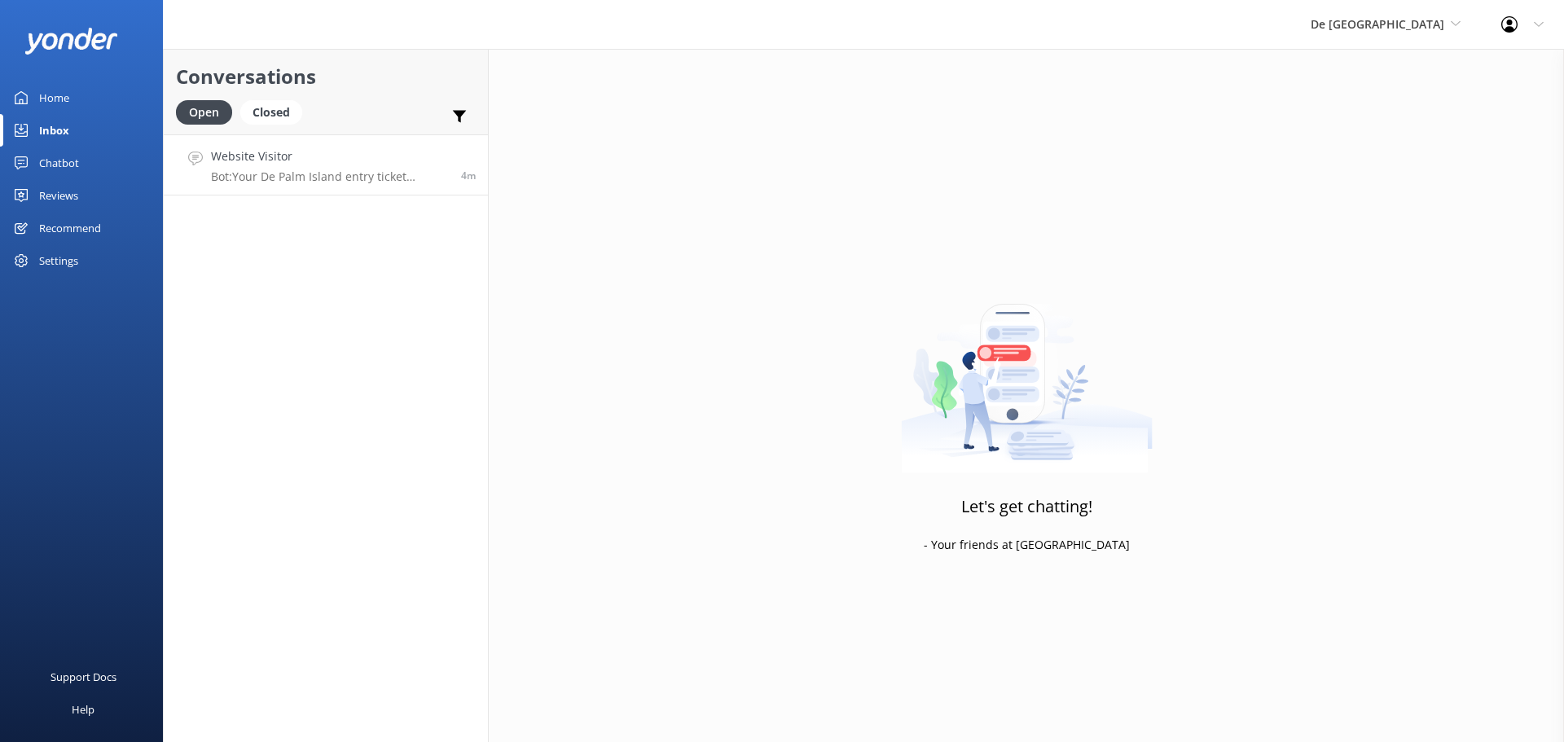
click at [271, 167] on div "Website Visitor Bot: Your De Palm Island entry ticket includes a lunch buffet, …" at bounding box center [330, 164] width 238 height 35
